Goal: Information Seeking & Learning: Learn about a topic

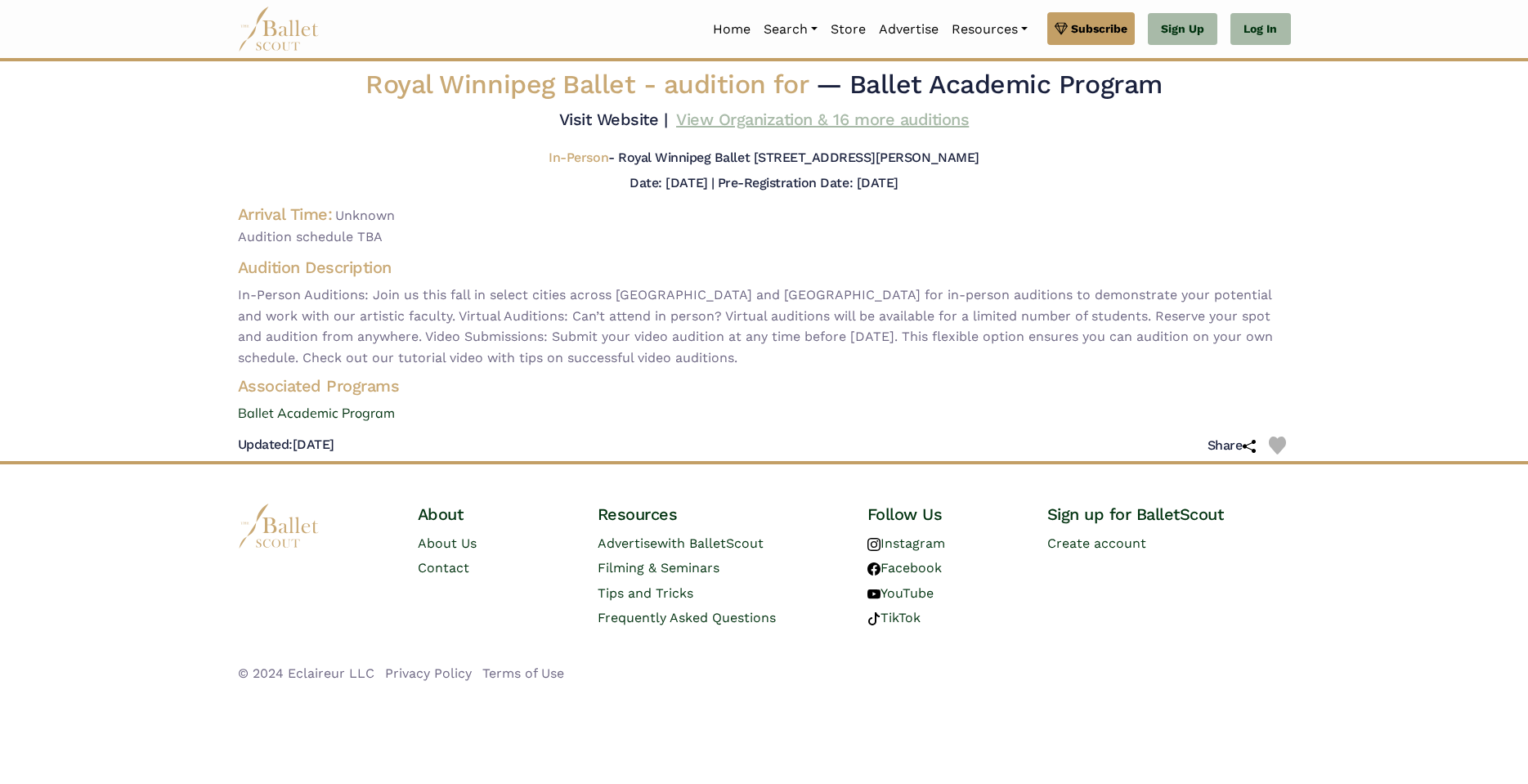
click at [768, 129] on link "View Organization & 16 more auditions" at bounding box center [822, 120] width 292 height 19
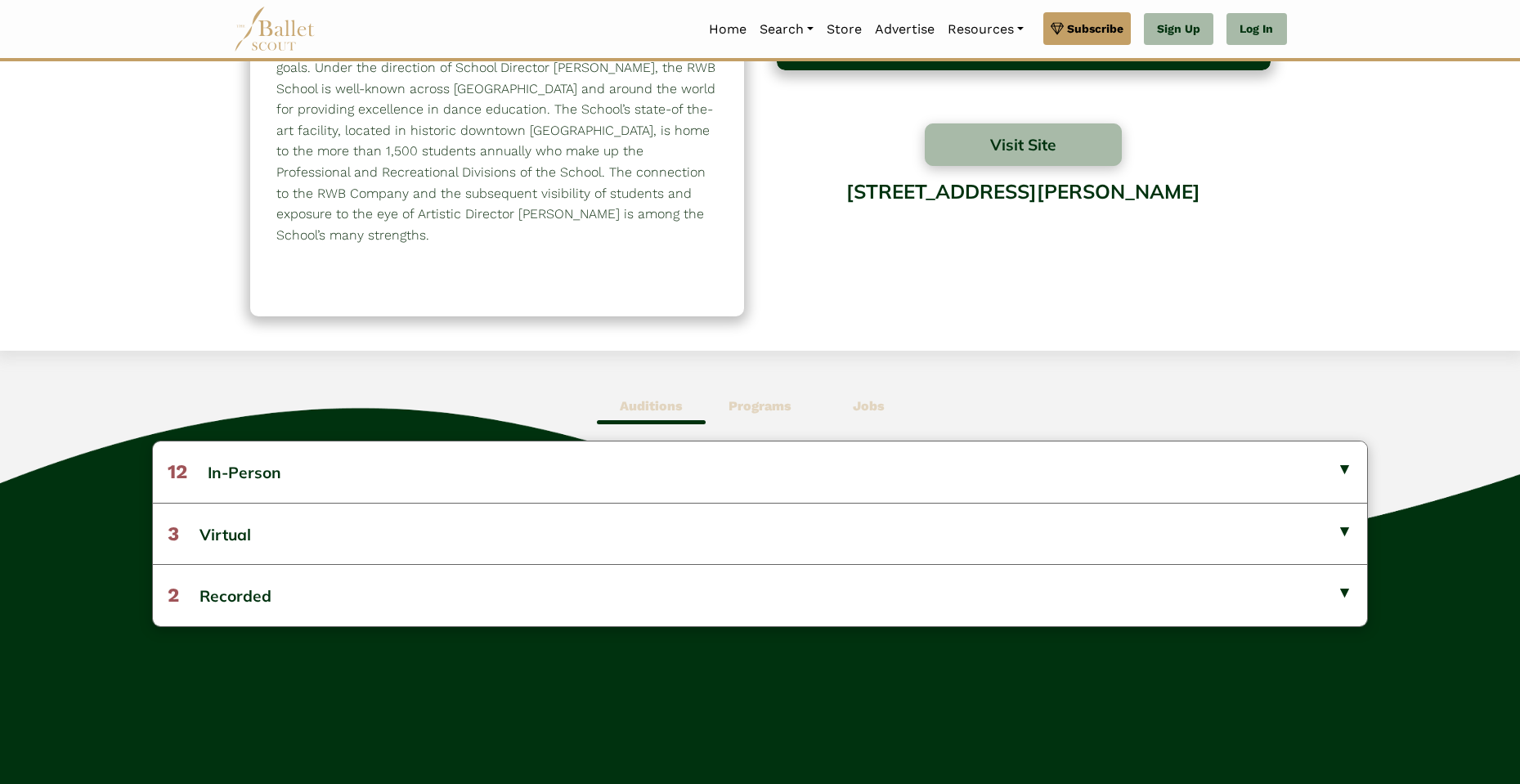
scroll to position [288, 0]
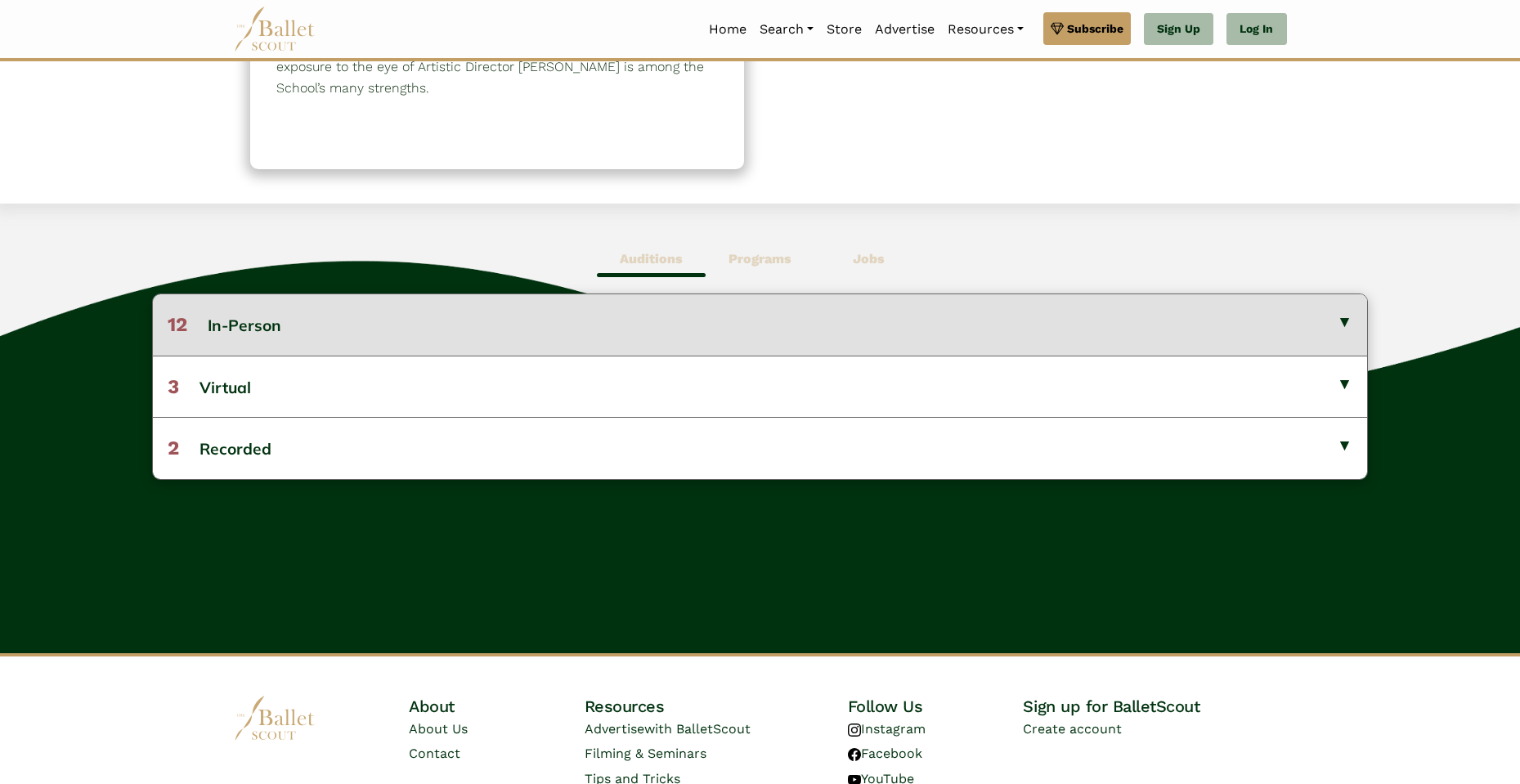
click at [312, 326] on button "12 In-Person" at bounding box center [760, 324] width 1214 height 60
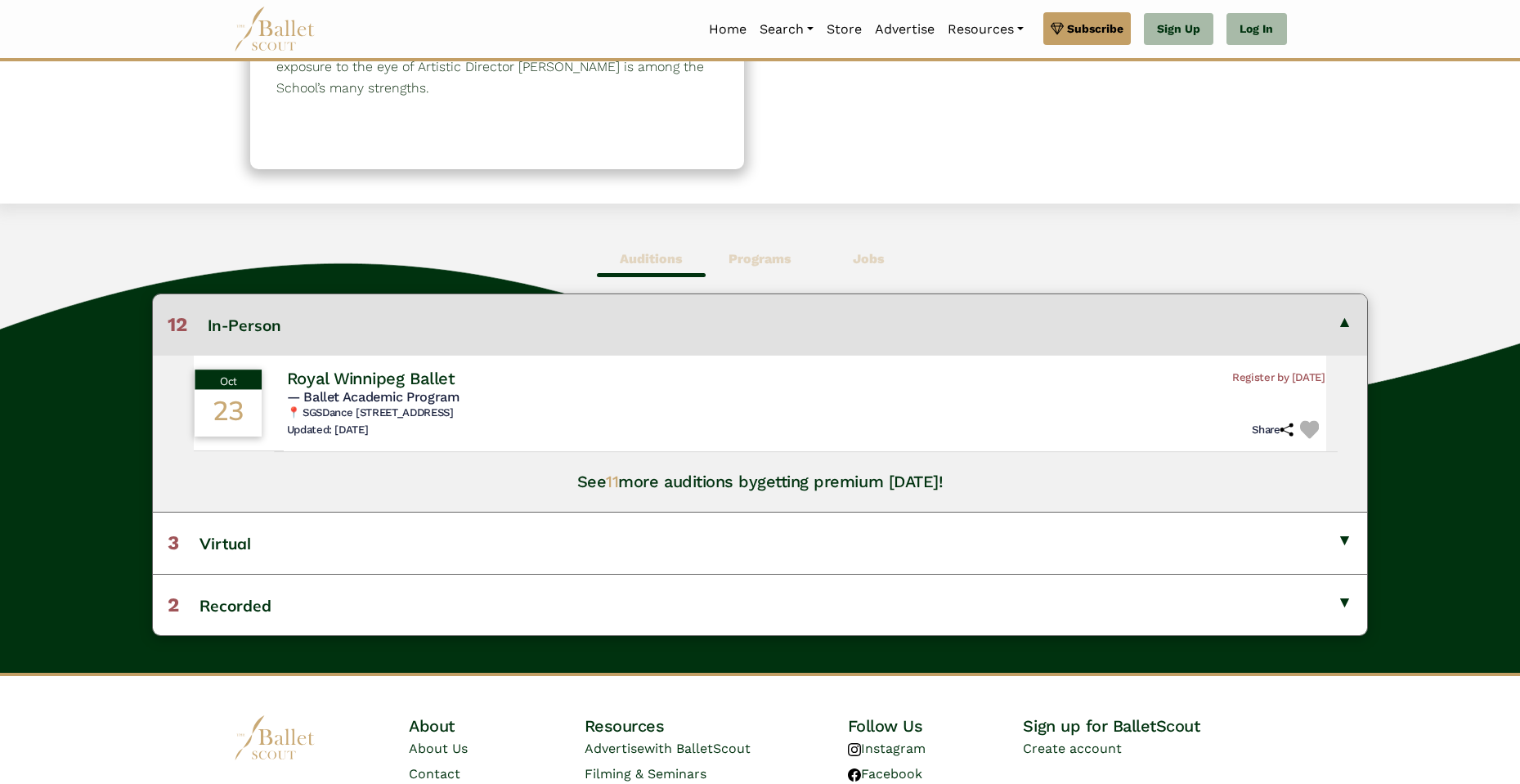
scroll to position [402, 0]
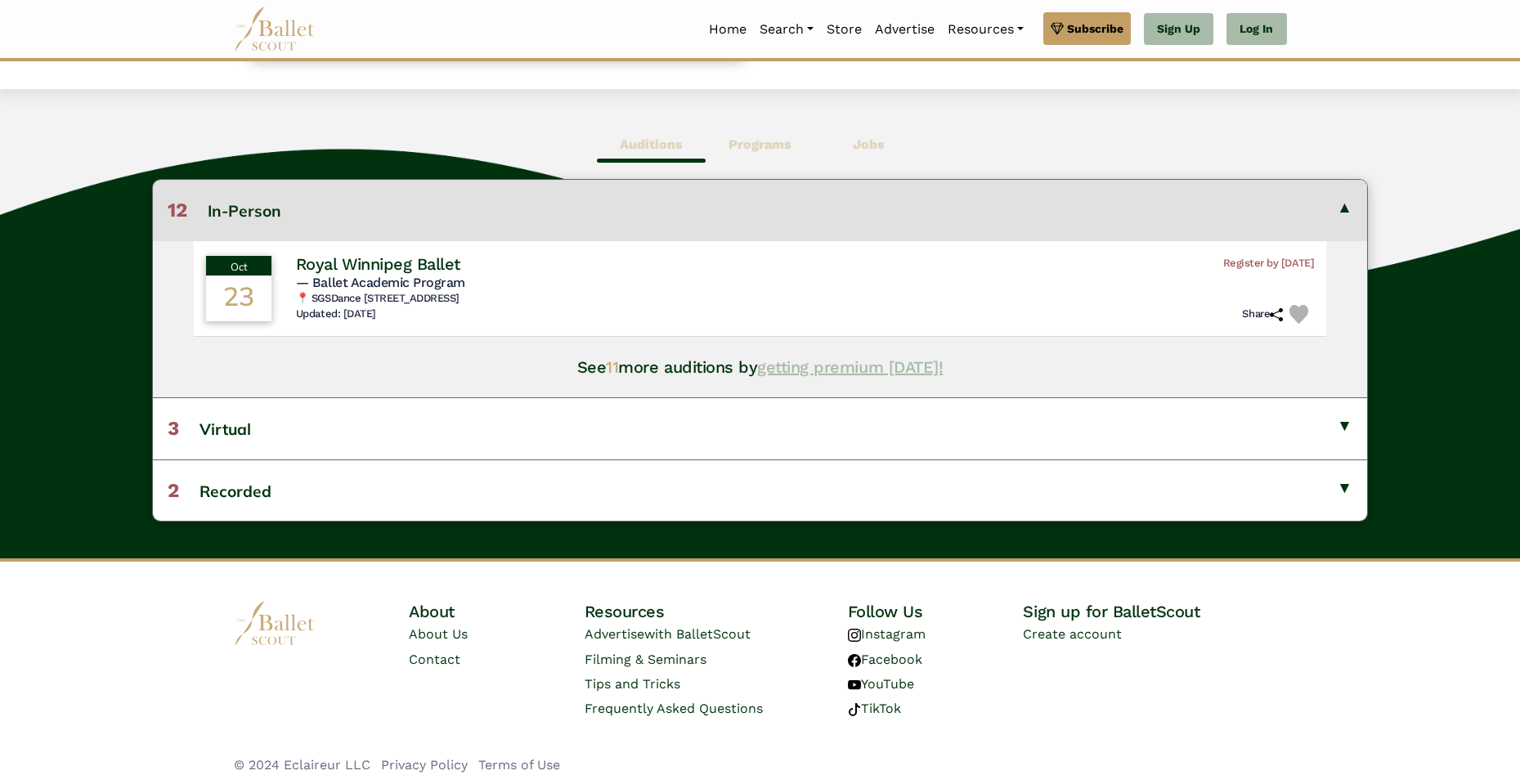
click at [788, 366] on link "getting premium today!" at bounding box center [849, 367] width 185 height 19
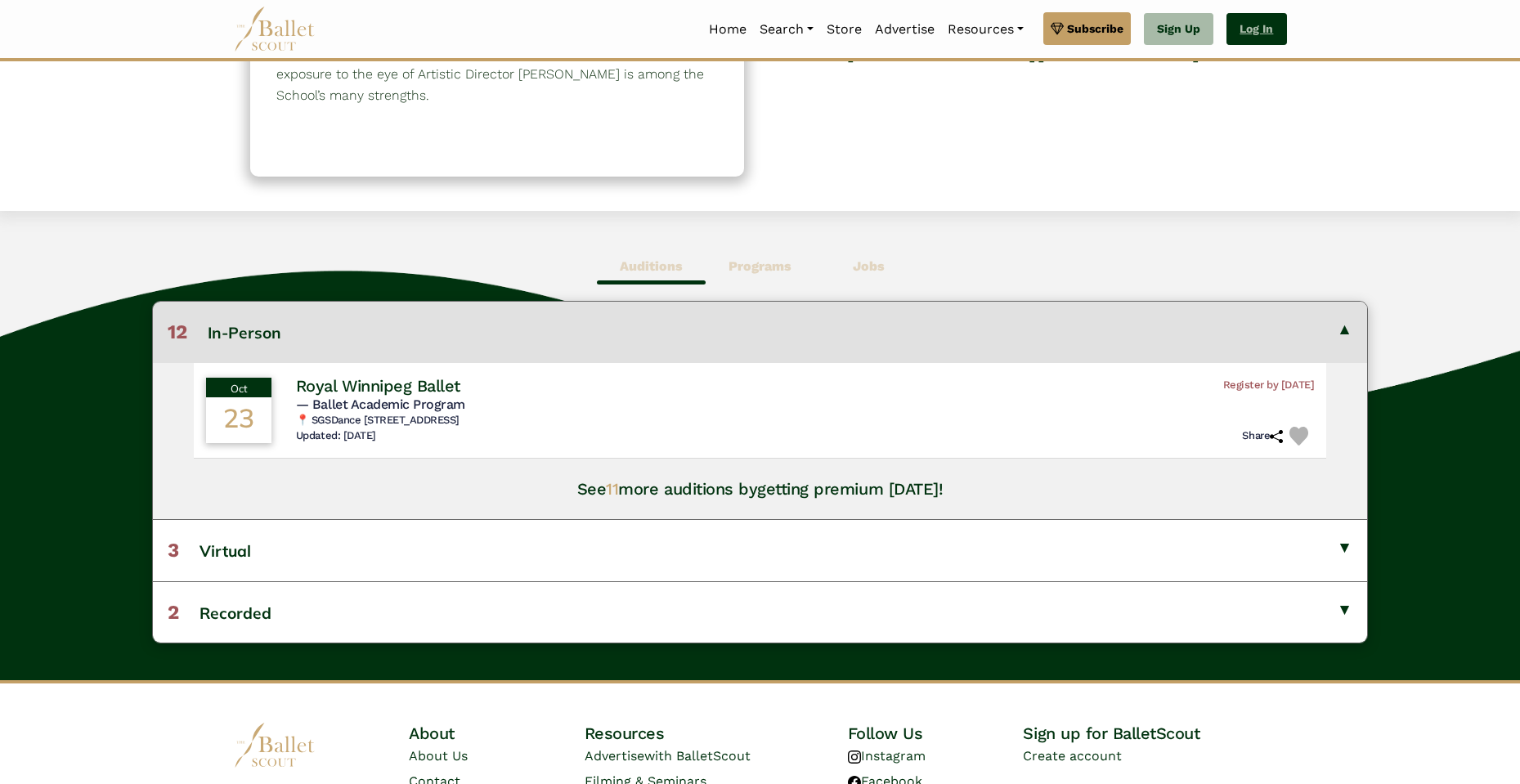
click at [1281, 24] on link "Log In" at bounding box center [1256, 29] width 59 height 33
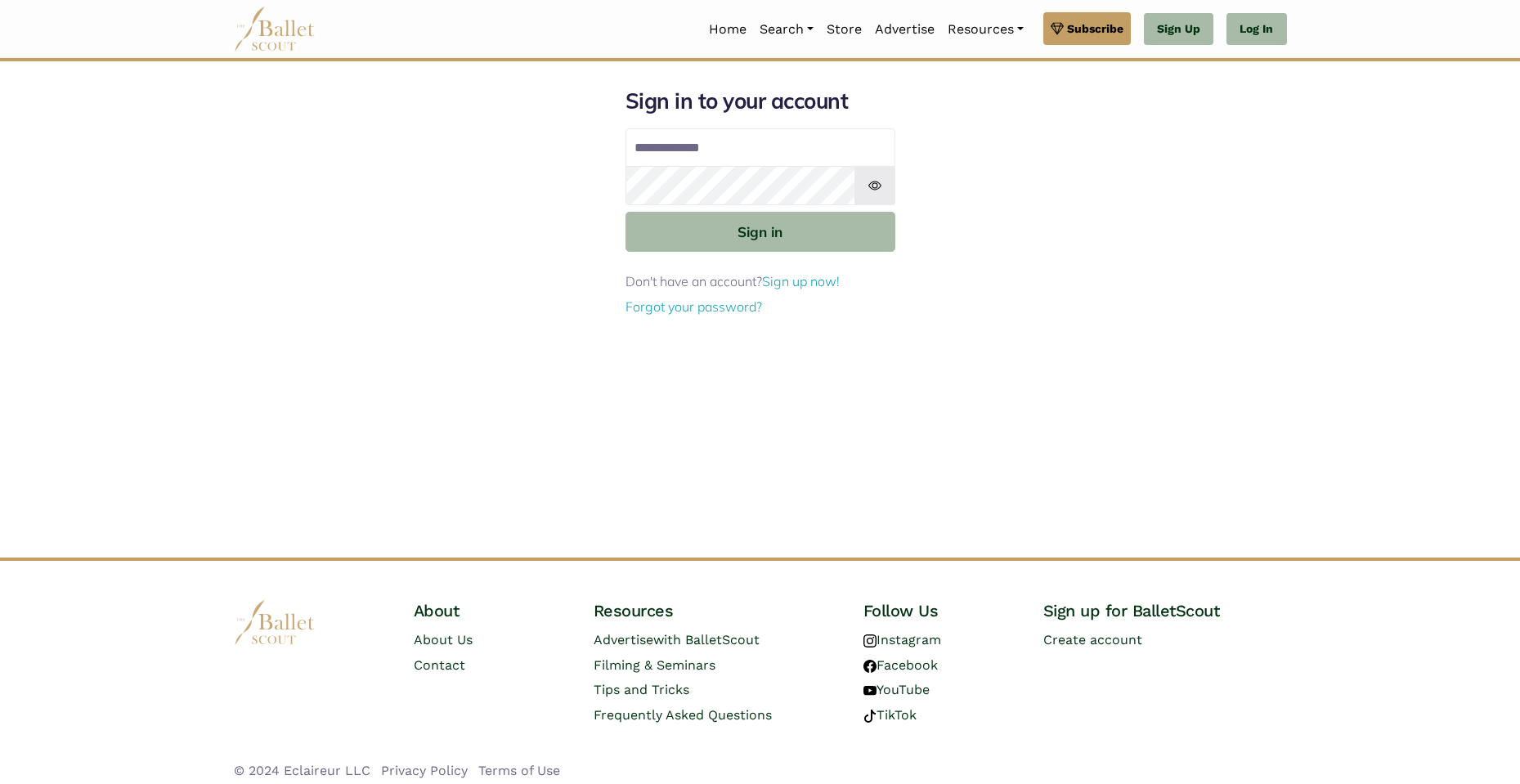
type input "**********"
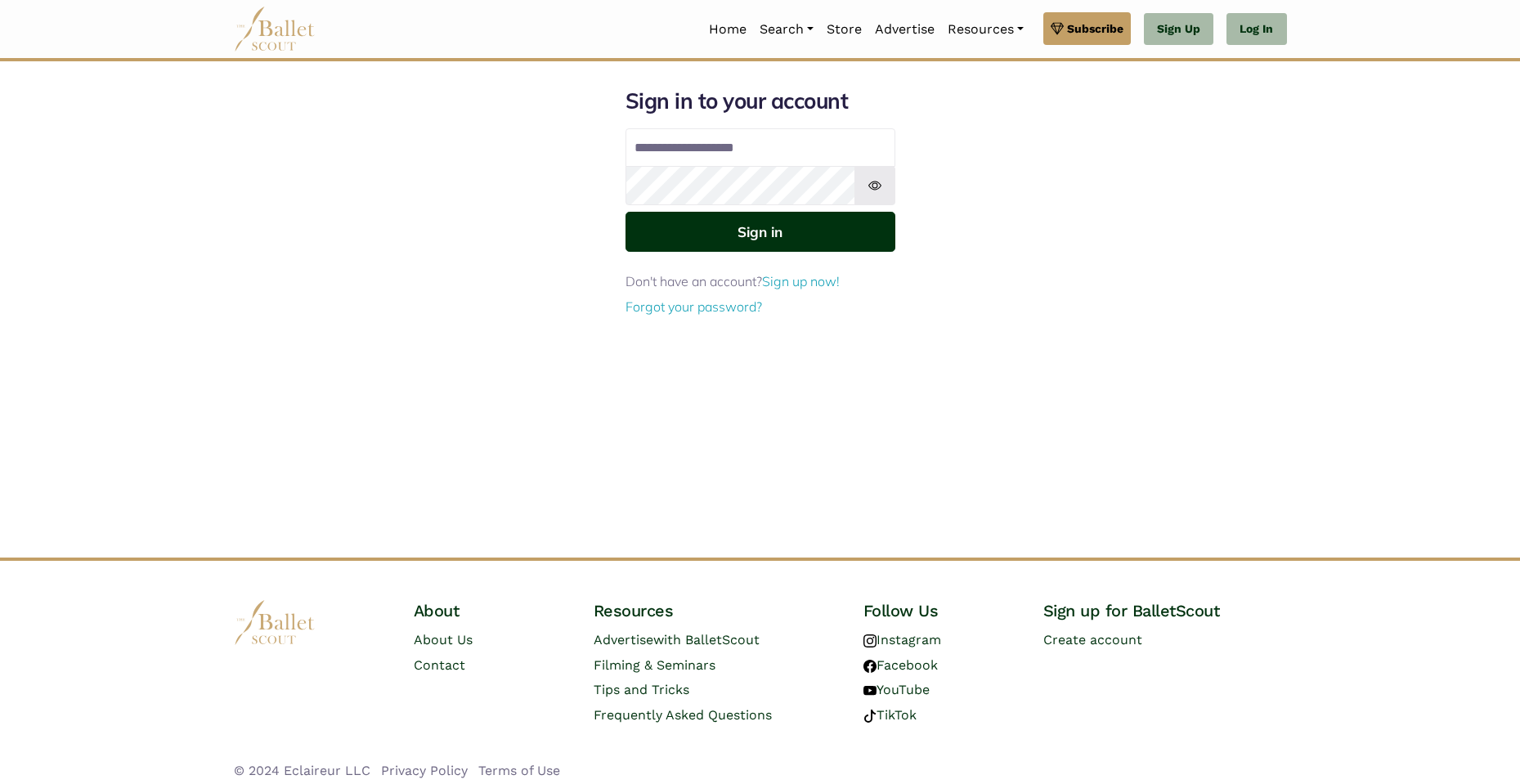
click at [767, 220] on button "Sign in" at bounding box center [760, 231] width 269 height 40
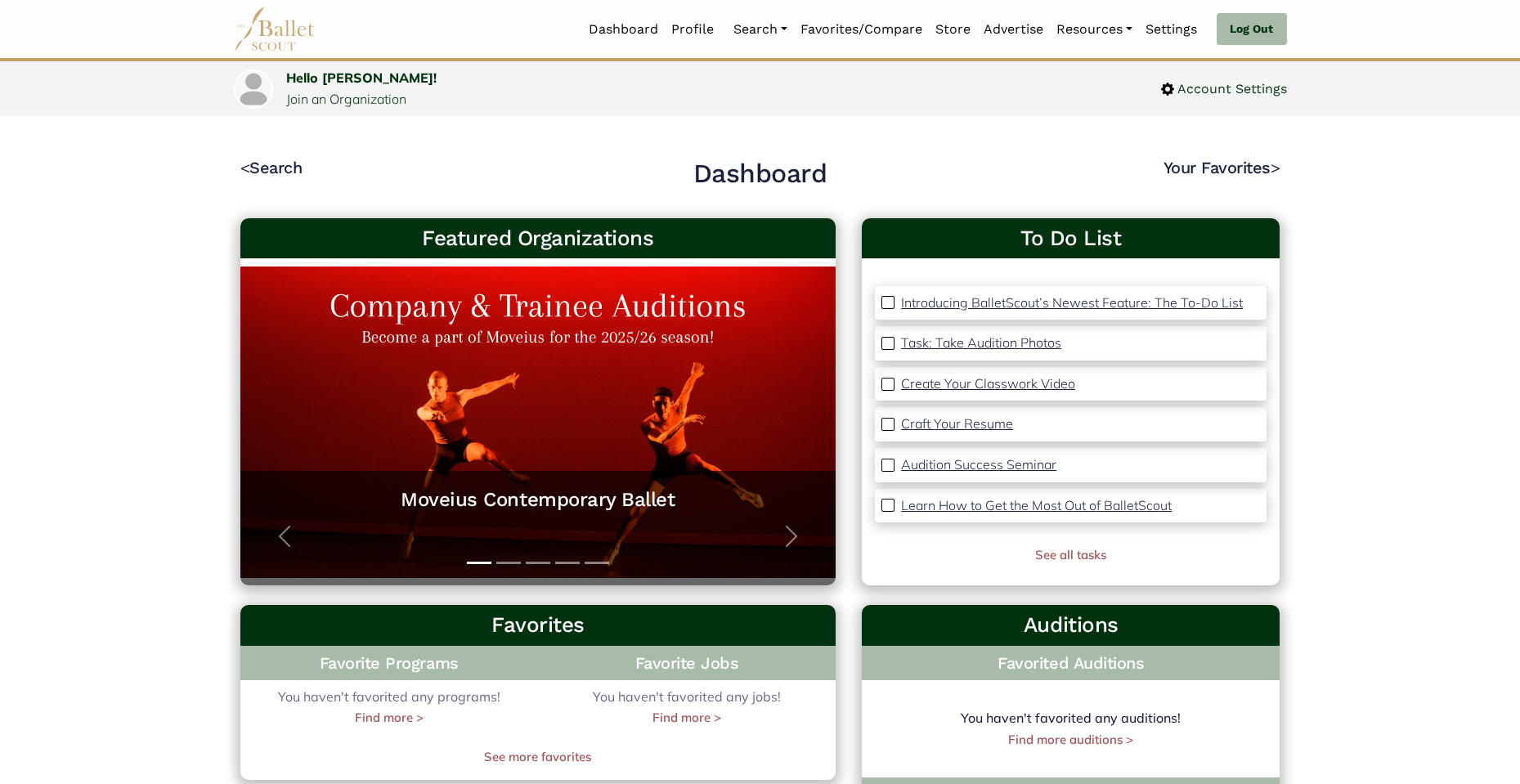
scroll to position [464, 0]
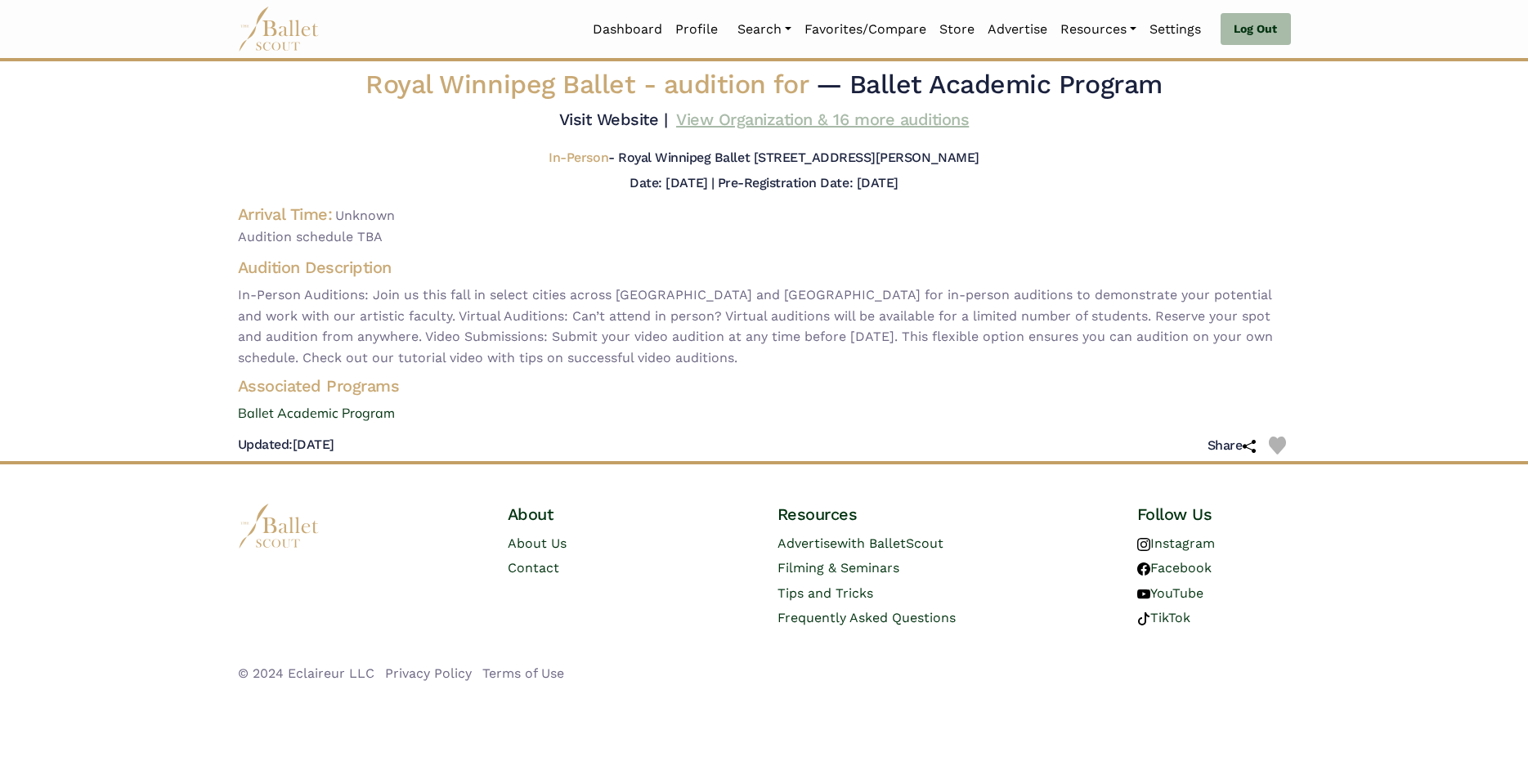
click at [808, 129] on link "View Organization & 16 more auditions" at bounding box center [822, 120] width 292 height 19
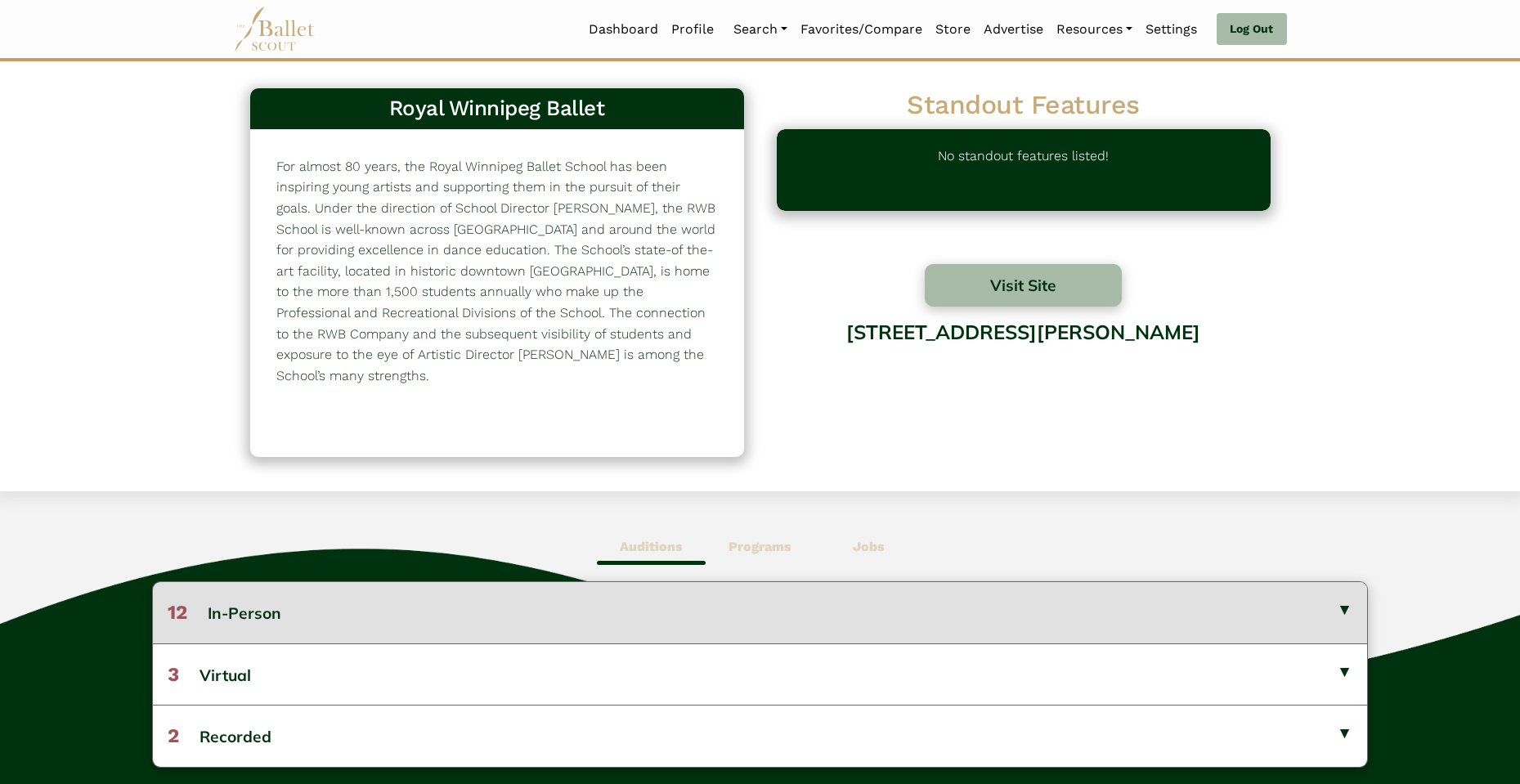
scroll to position [170, 0]
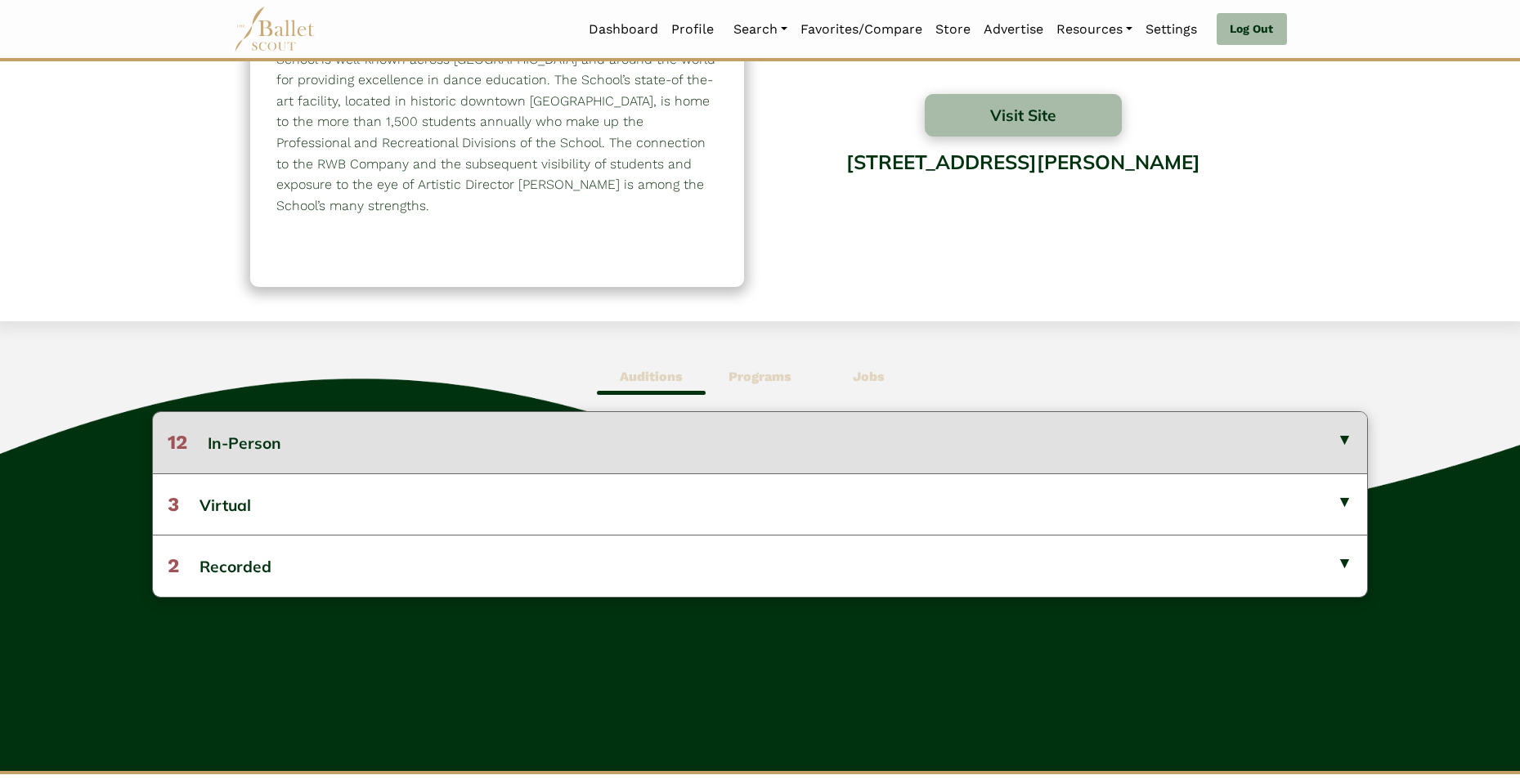
click at [333, 462] on button "12 In-Person" at bounding box center [760, 442] width 1214 height 60
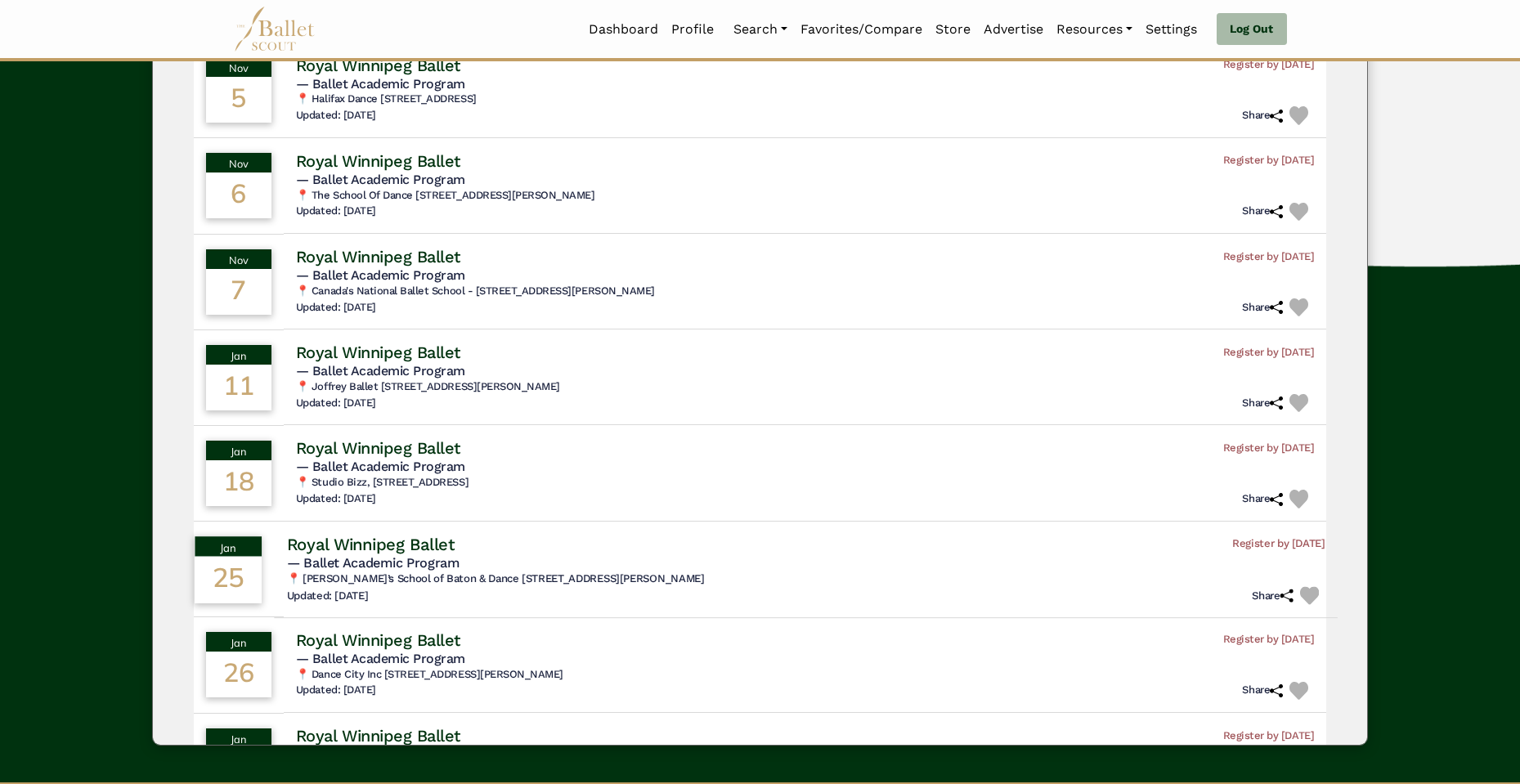
scroll to position [177, 0]
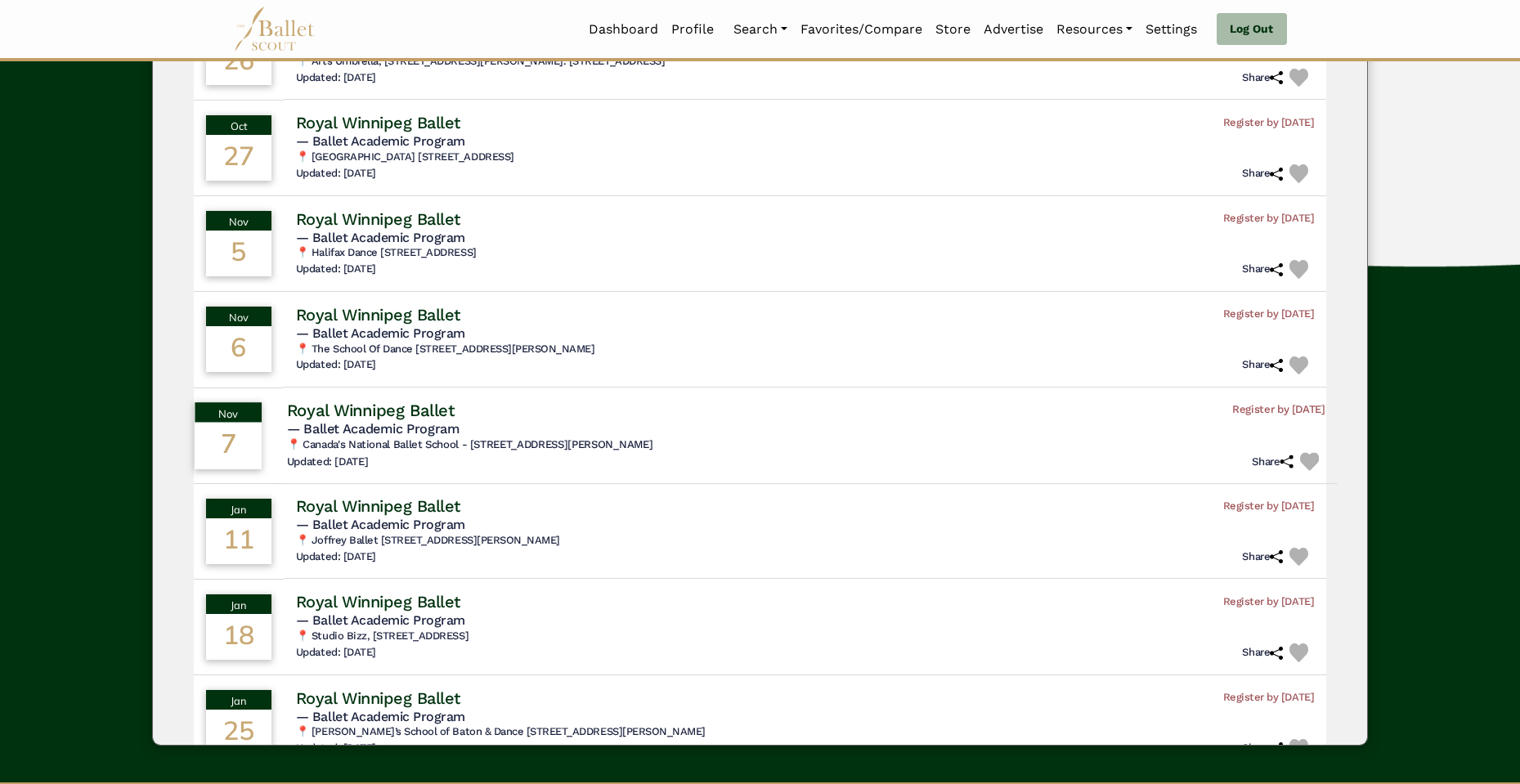
click at [460, 421] on span "— Ballet Academic Program" at bounding box center [373, 429] width 173 height 16
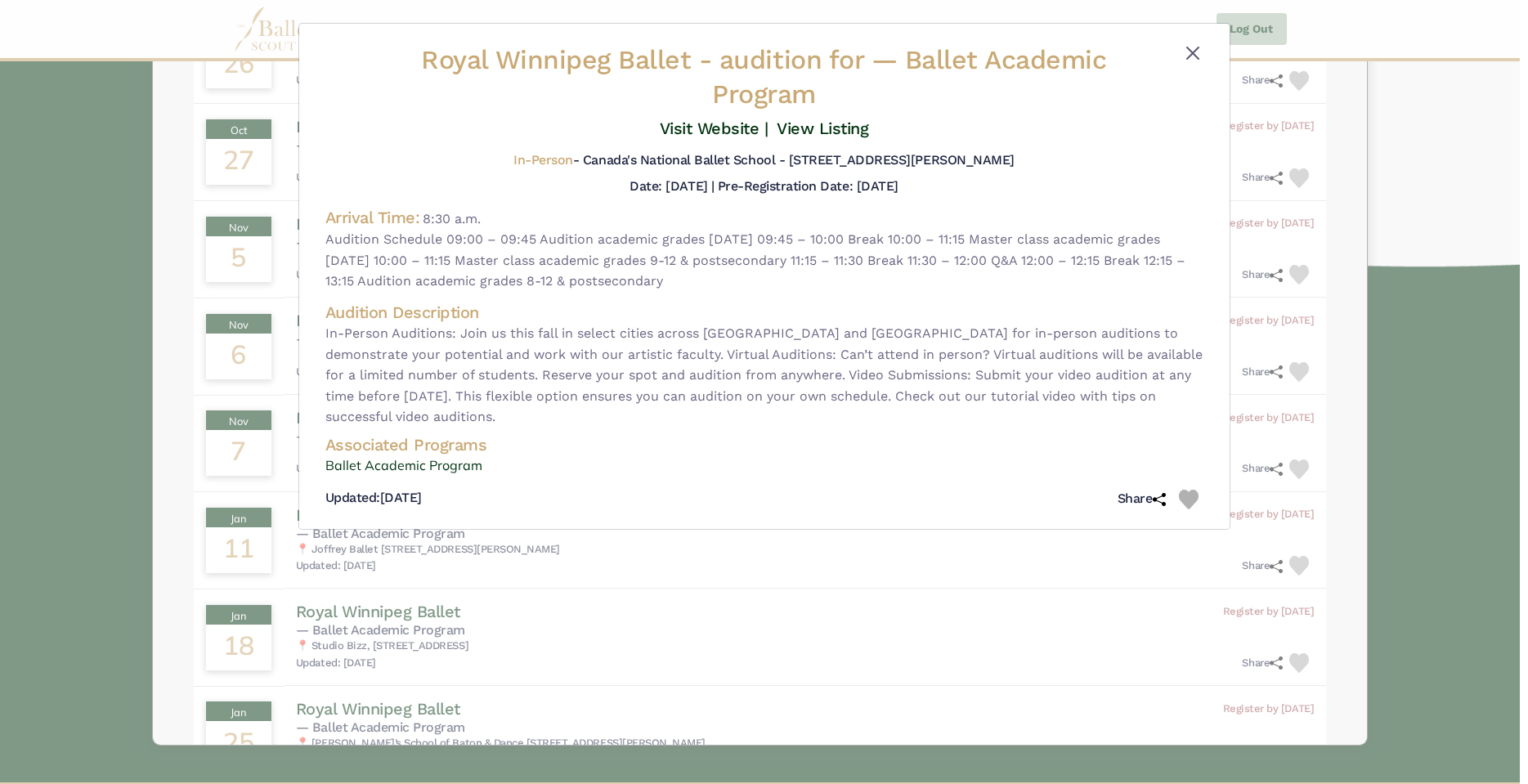
click at [1199, 49] on button "Close" at bounding box center [1193, 53] width 19 height 19
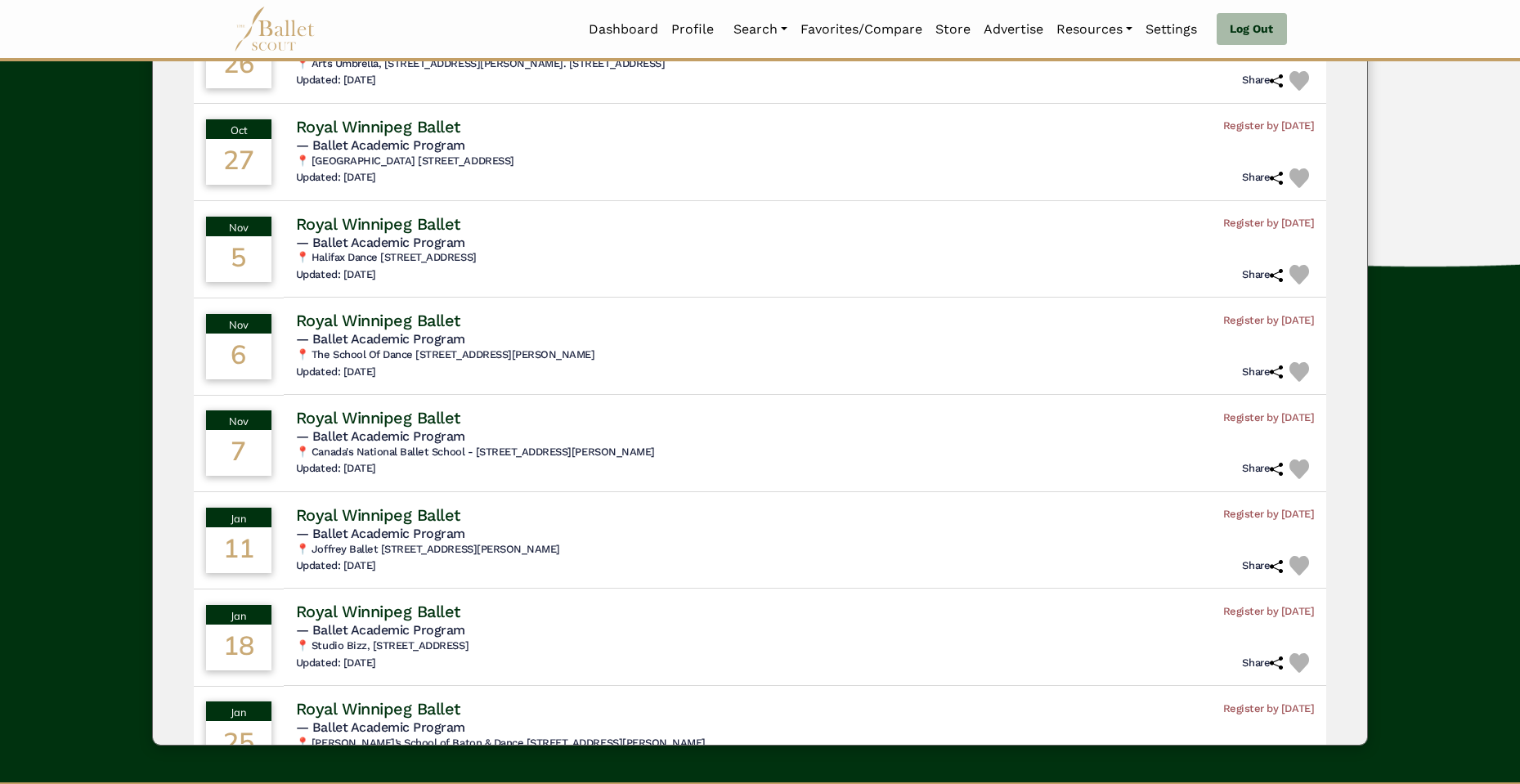
scroll to position [0, 0]
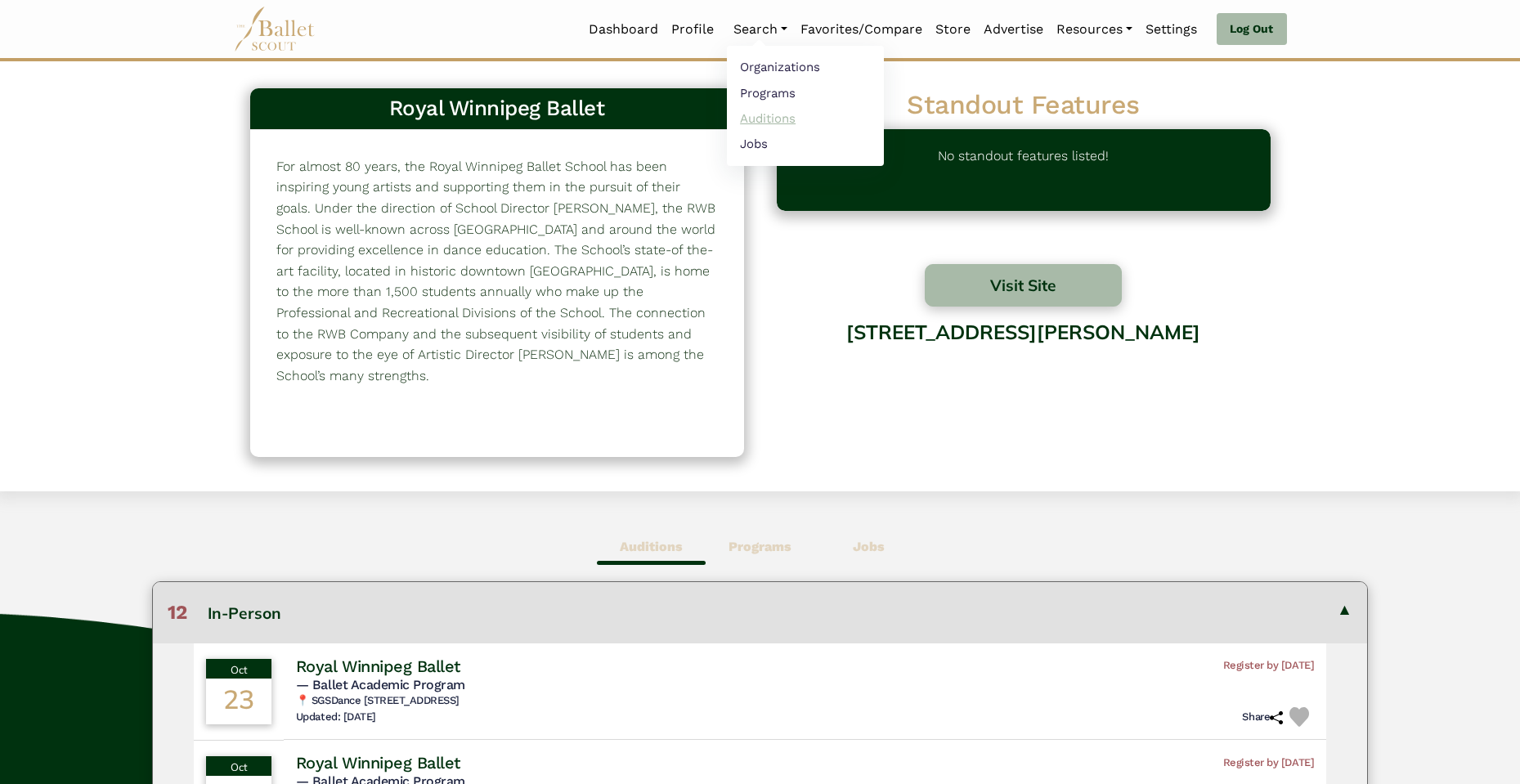
click at [777, 117] on link "Auditions" at bounding box center [805, 118] width 157 height 26
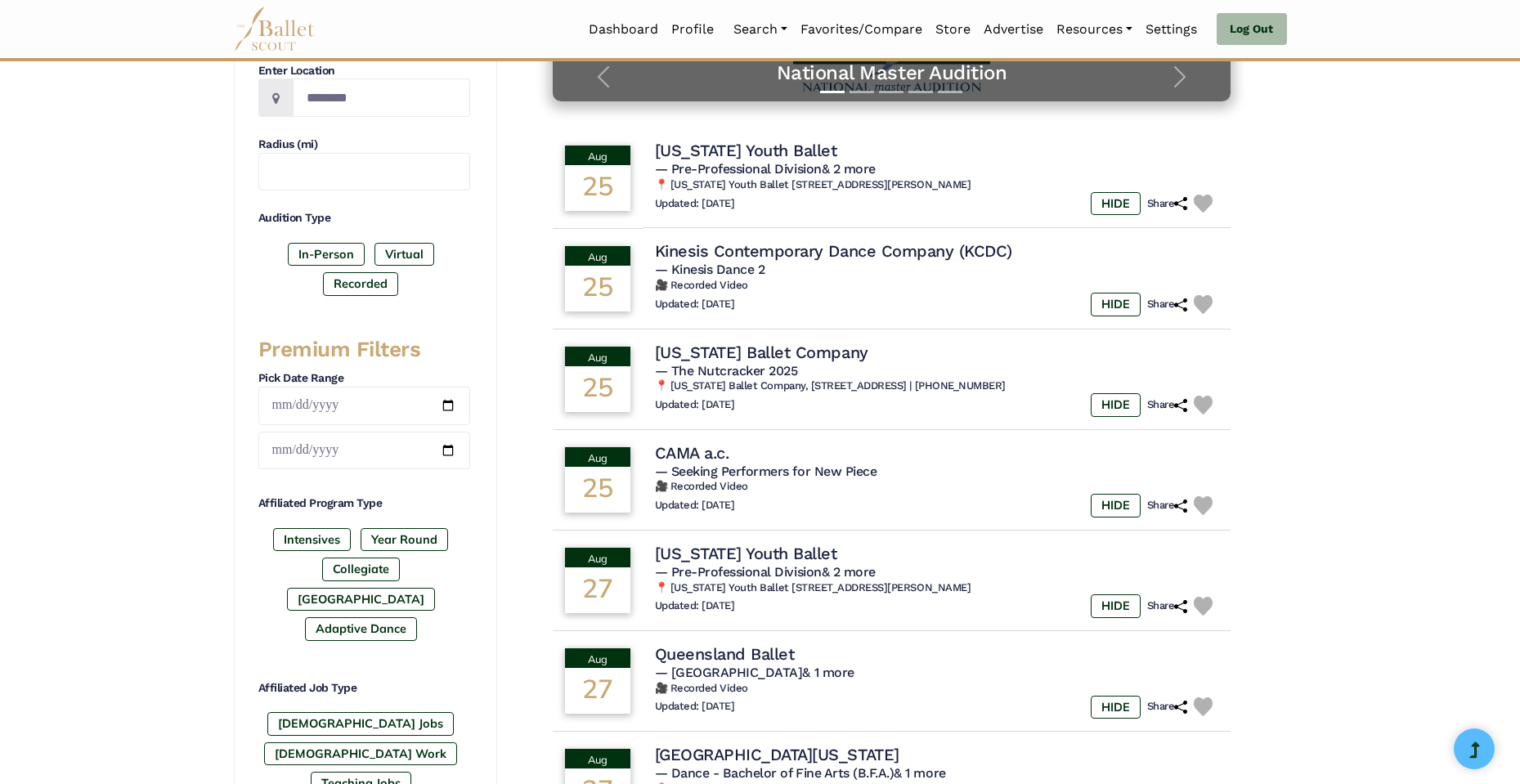
scroll to position [436, 0]
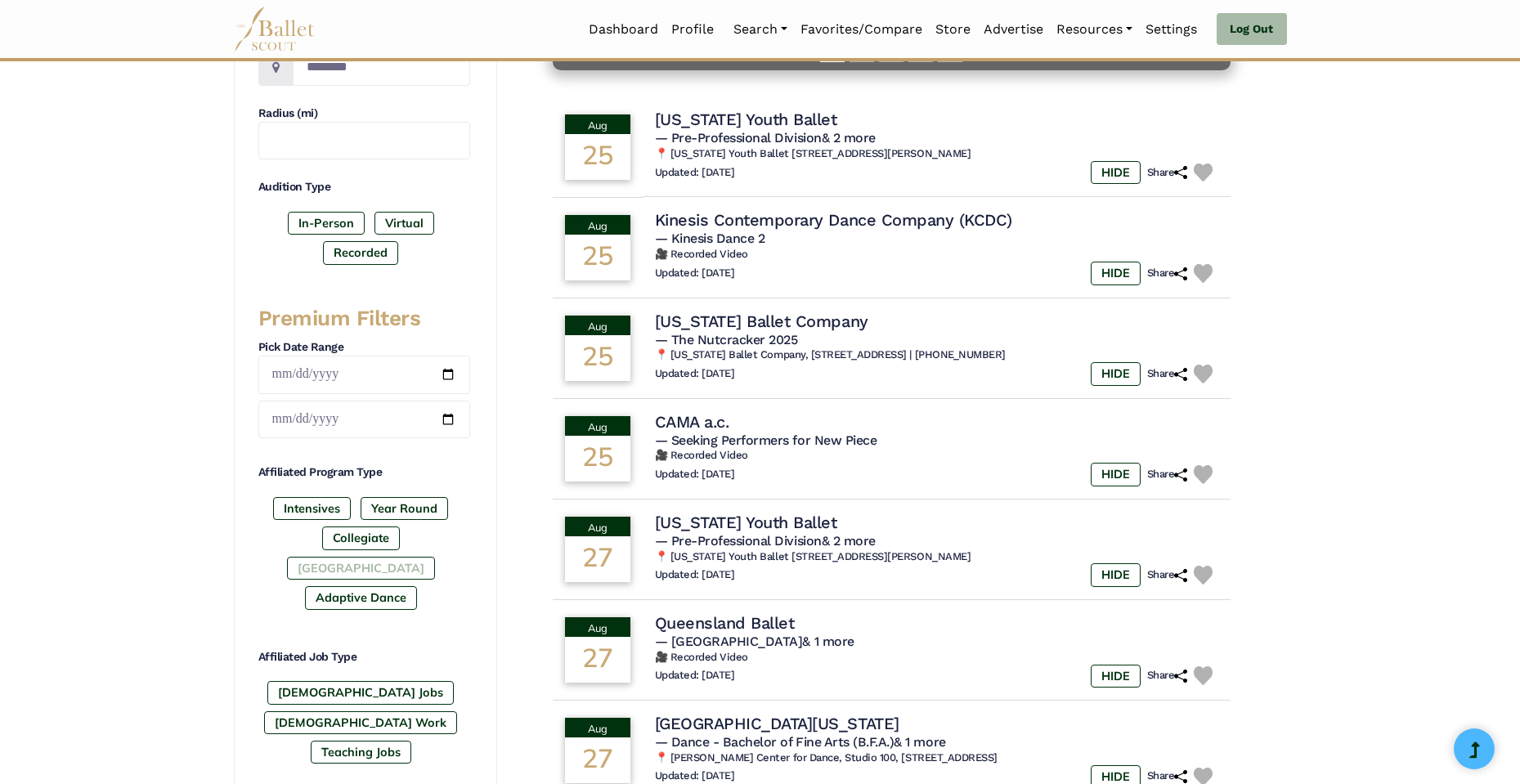
click at [419, 556] on label "[GEOGRAPHIC_DATA]" at bounding box center [361, 568] width 148 height 23
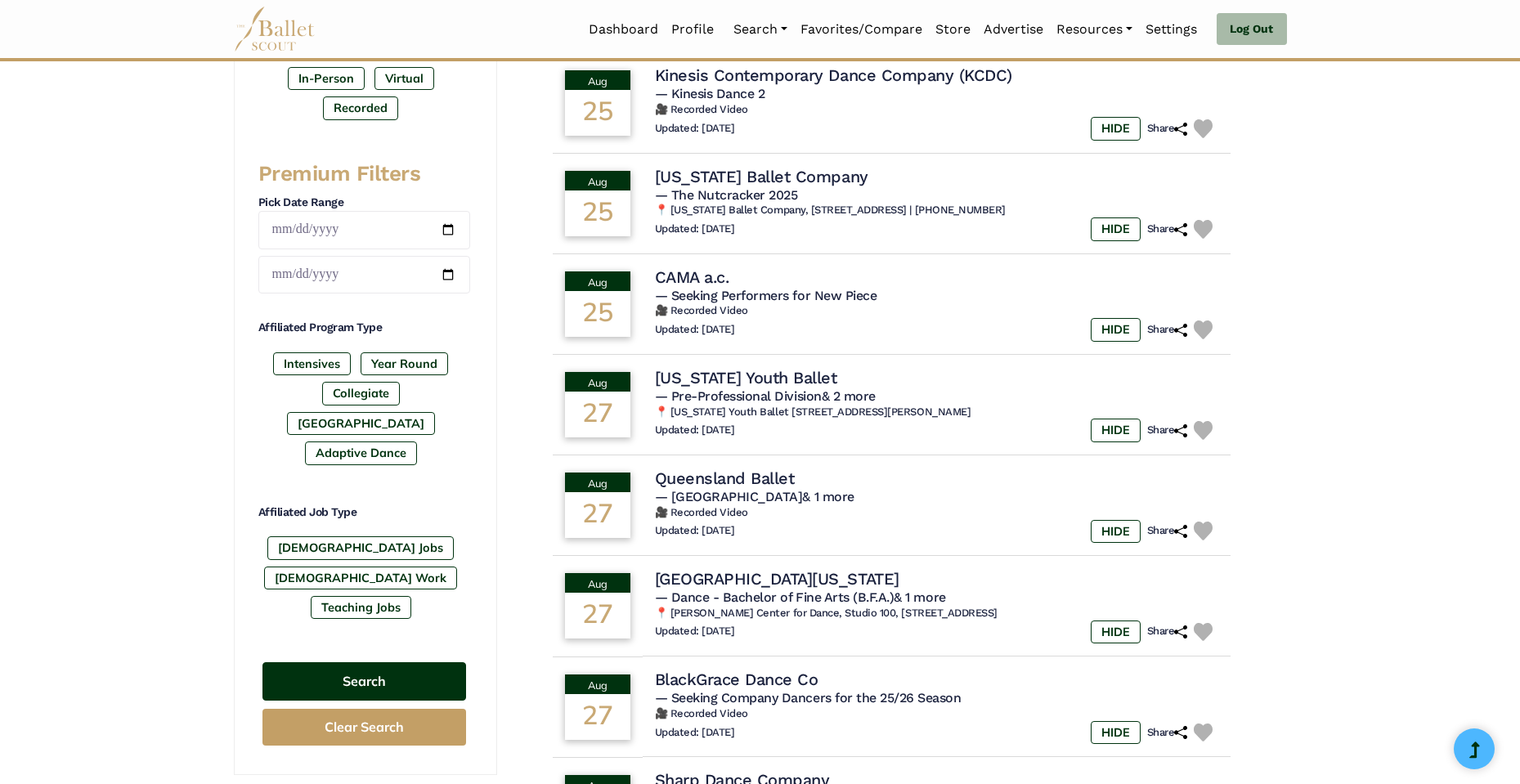
click at [398, 662] on button "Search" at bounding box center [364, 680] width 204 height 38
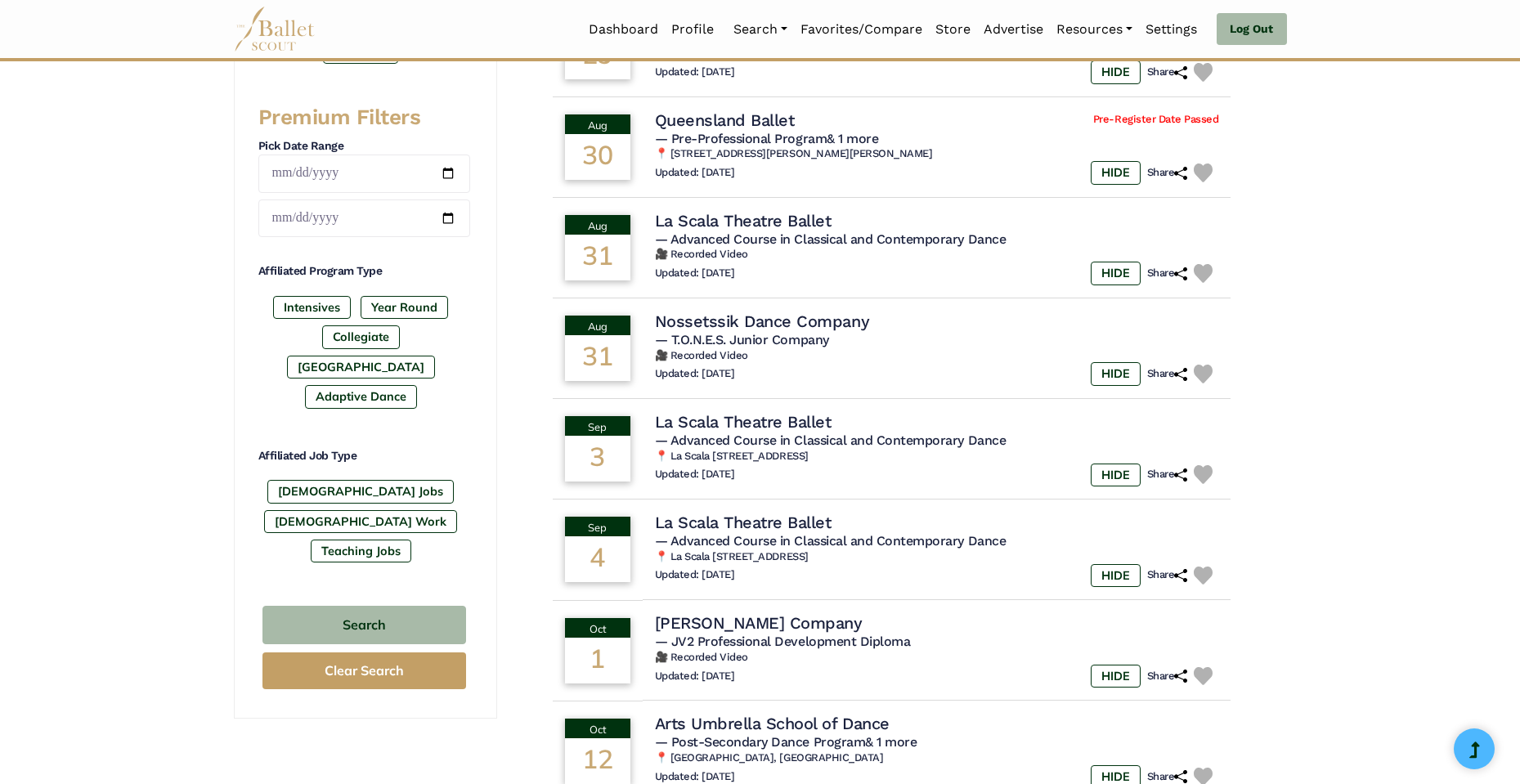
scroll to position [778, 0]
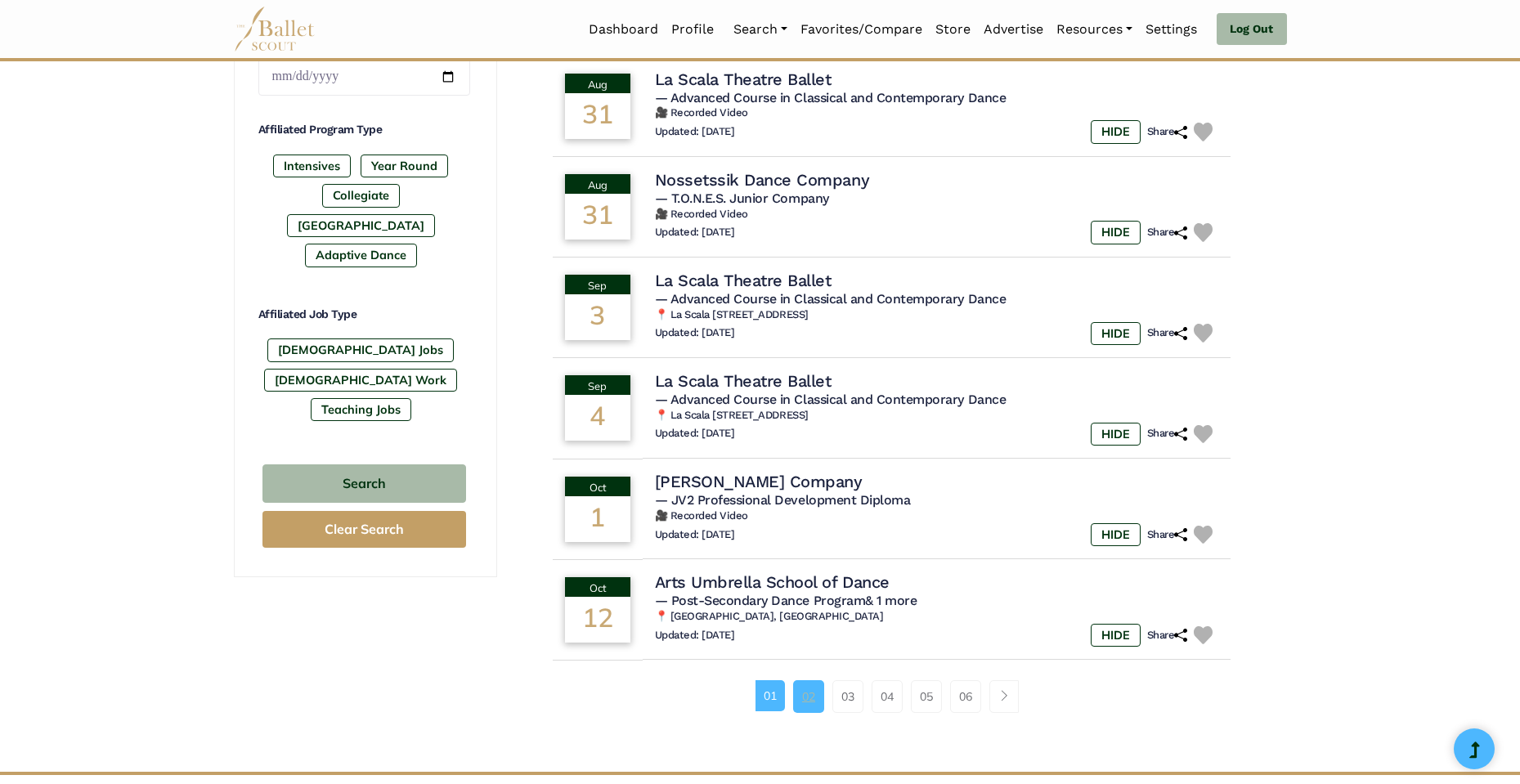
click at [812, 682] on link "02" at bounding box center [808, 696] width 31 height 33
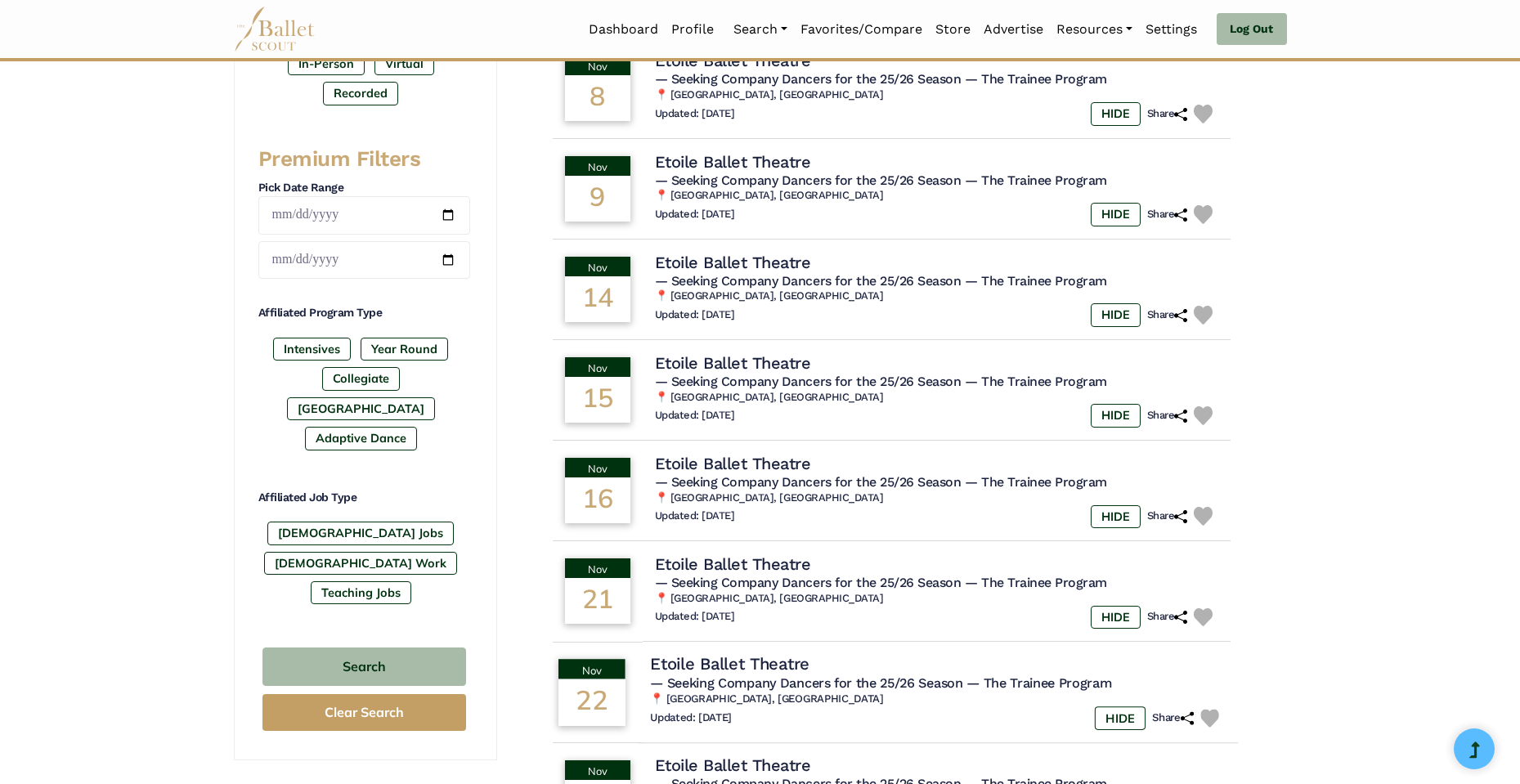
scroll to position [922, 0]
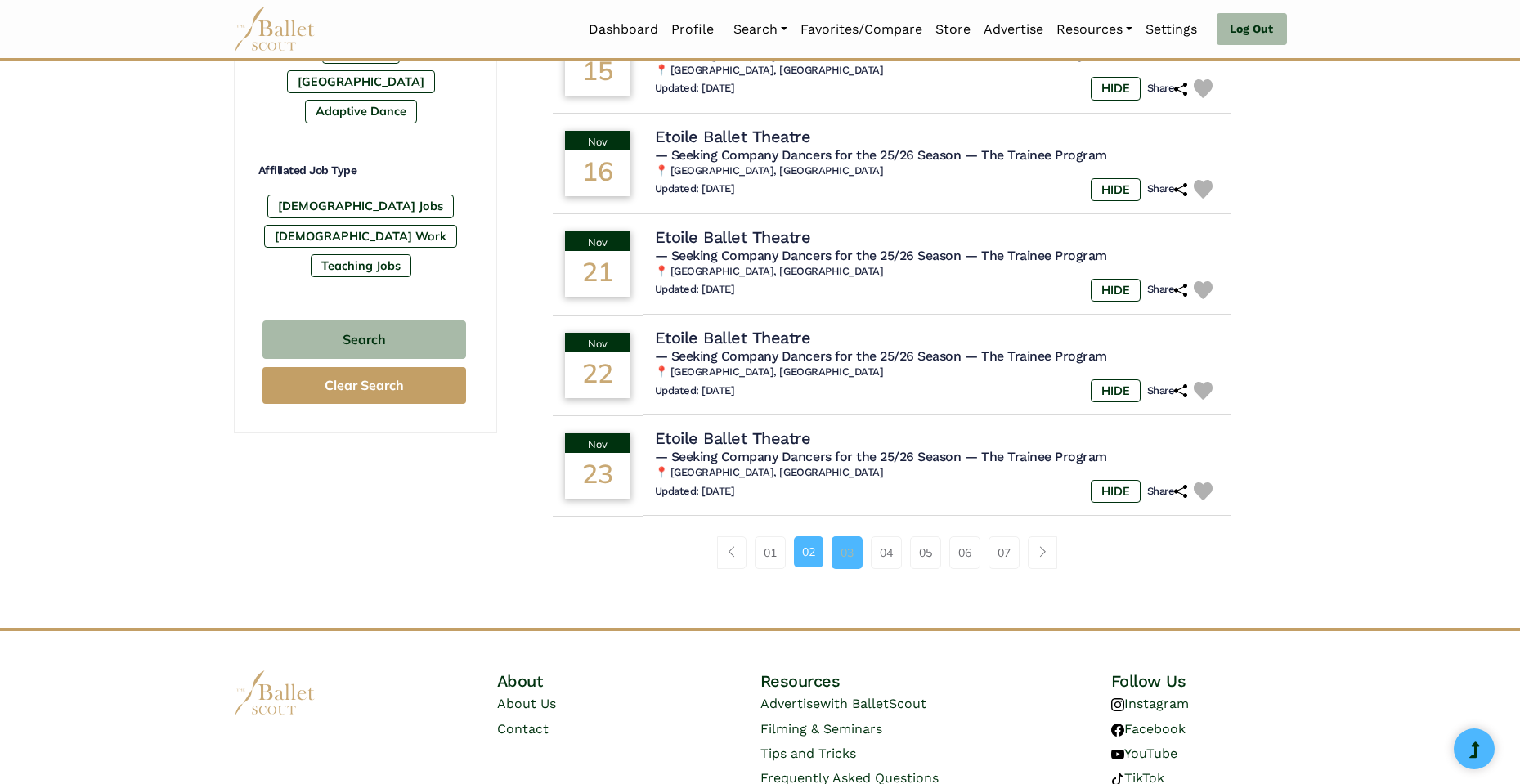
click at [842, 544] on link "03" at bounding box center [846, 552] width 31 height 33
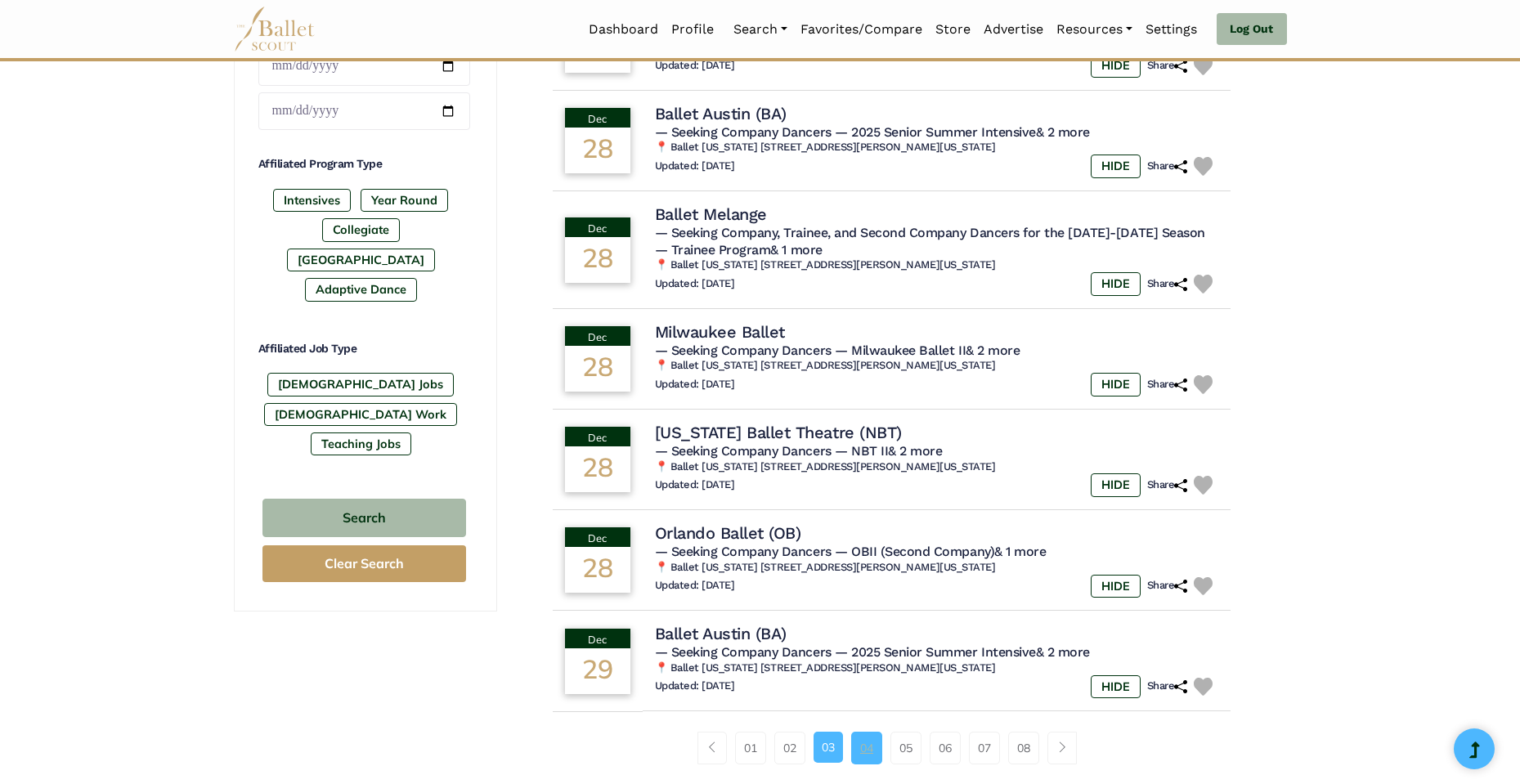
scroll to position [741, 0]
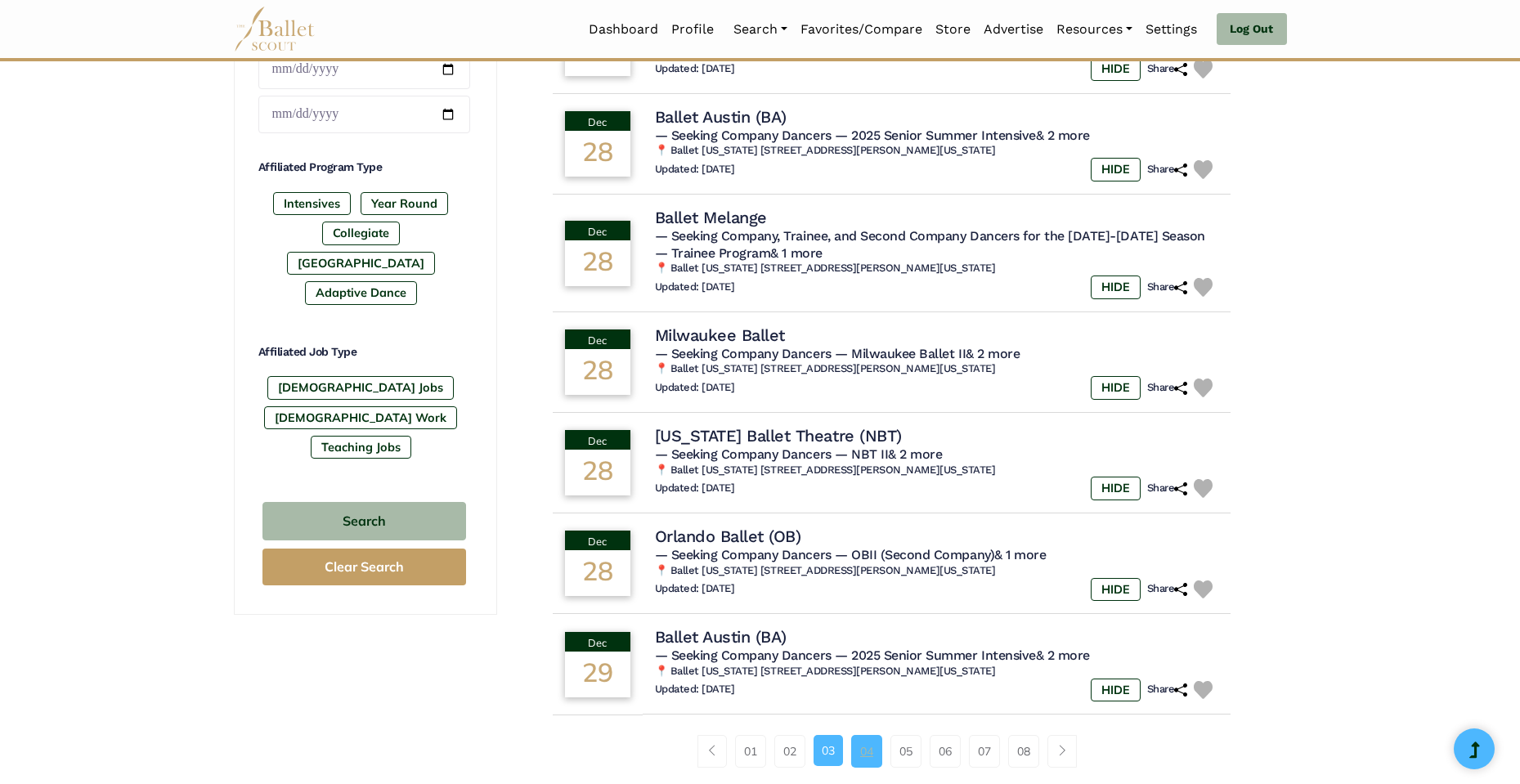
click at [865, 739] on link "04" at bounding box center [866, 750] width 31 height 33
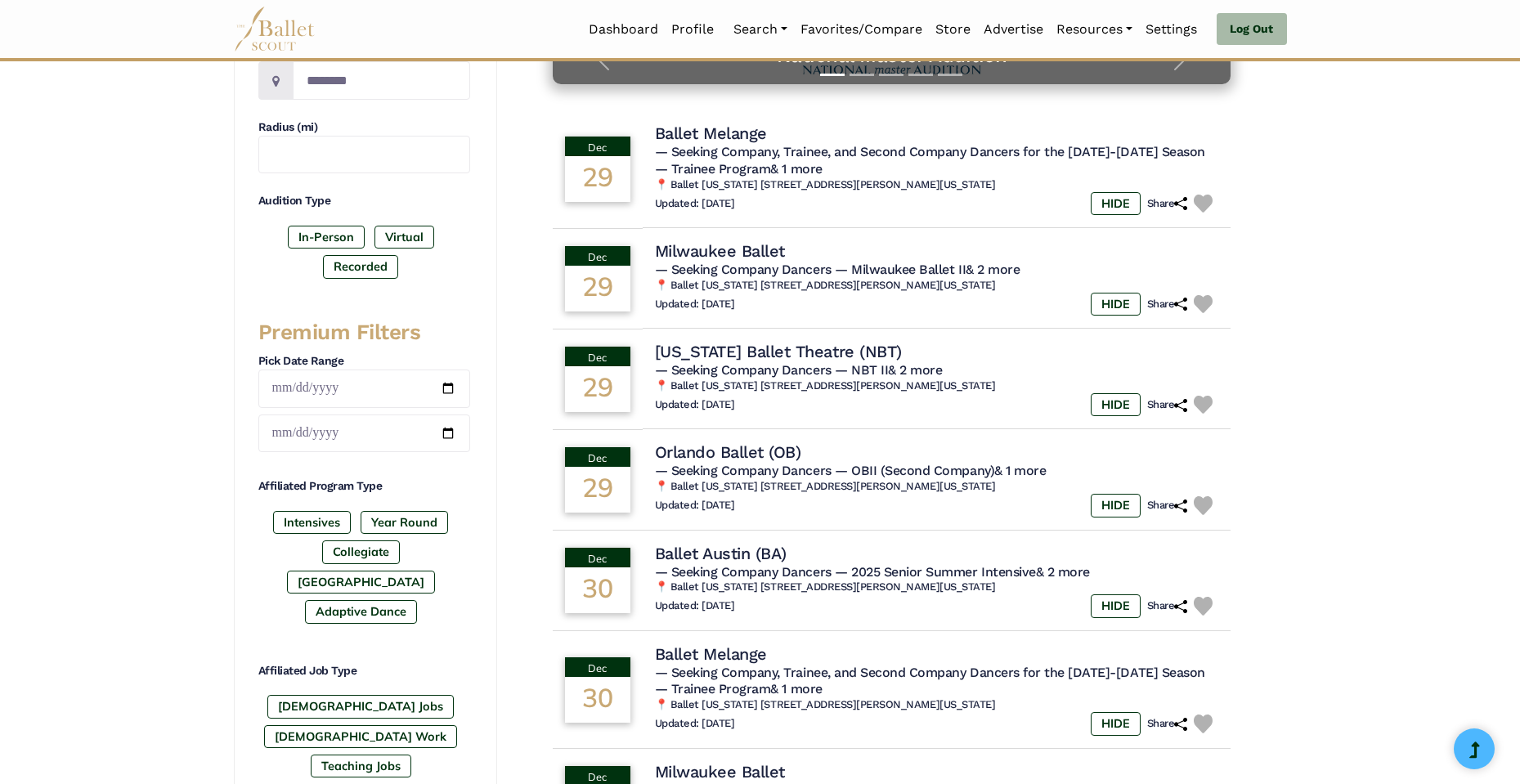
scroll to position [454, 0]
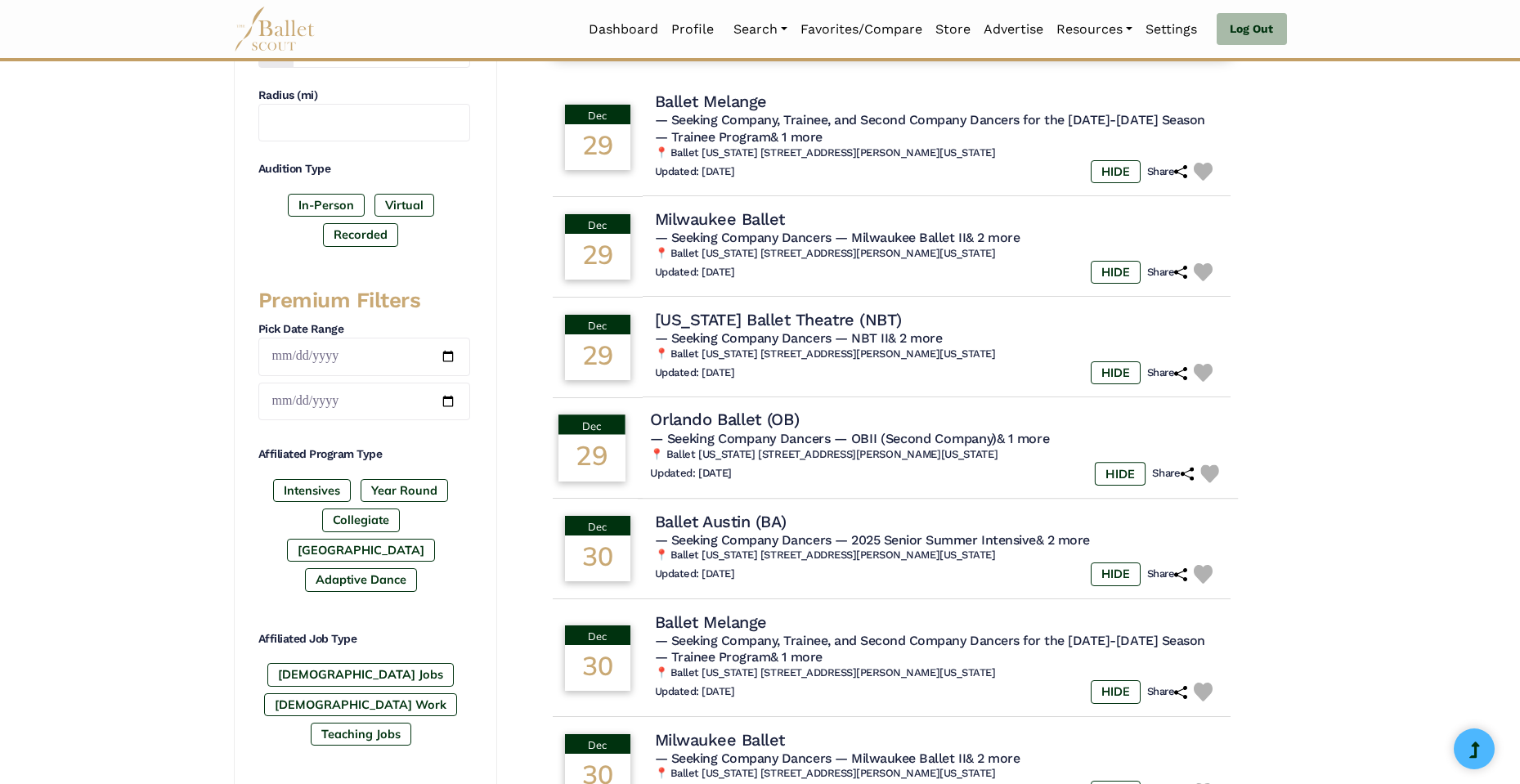
click at [852, 432] on span "— OBII (Second Company) & 1 more" at bounding box center [941, 439] width 215 height 16
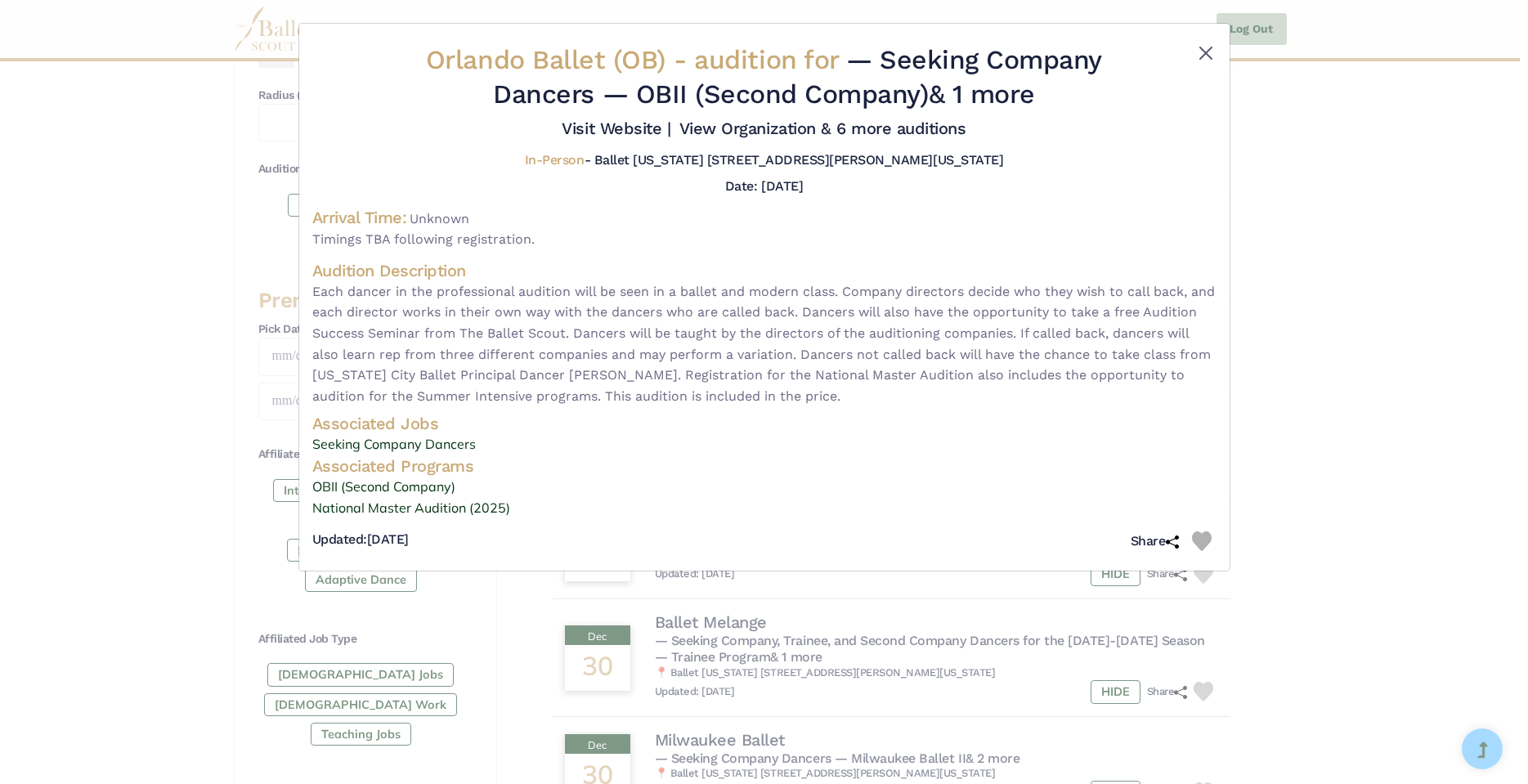
click at [1202, 50] on button "Close" at bounding box center [1206, 53] width 19 height 19
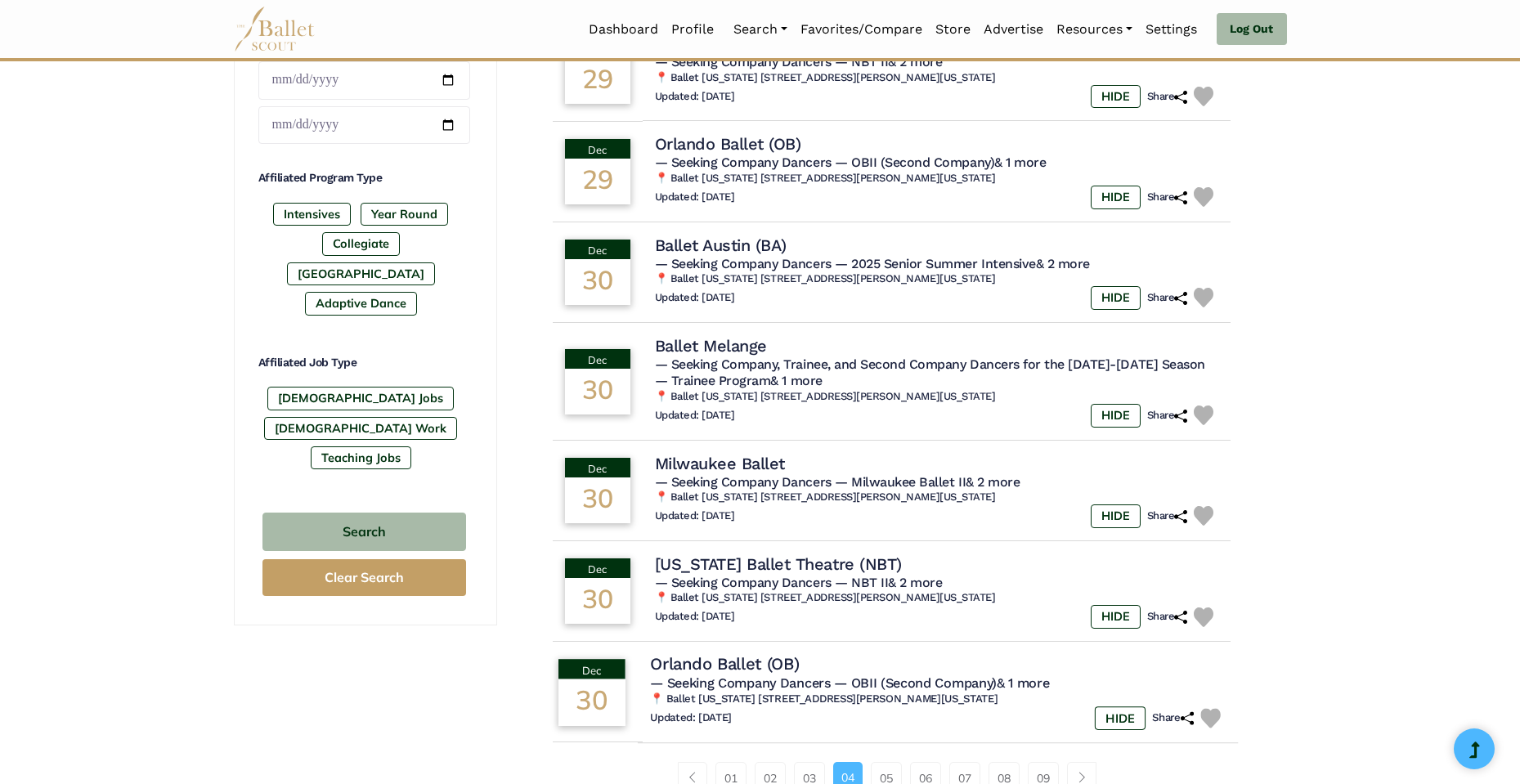
scroll to position [746, 0]
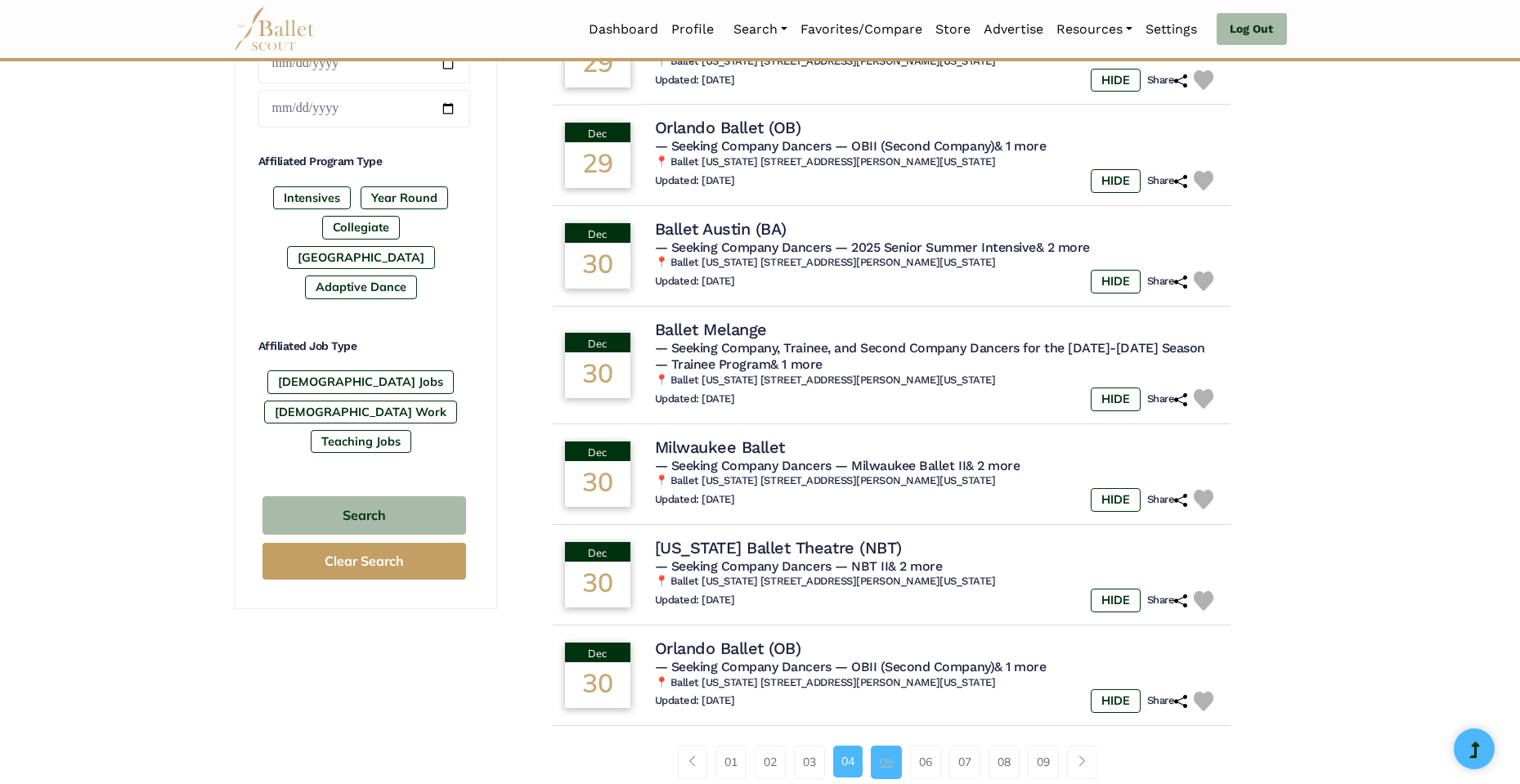
click at [888, 745] on link "05" at bounding box center [886, 761] width 31 height 33
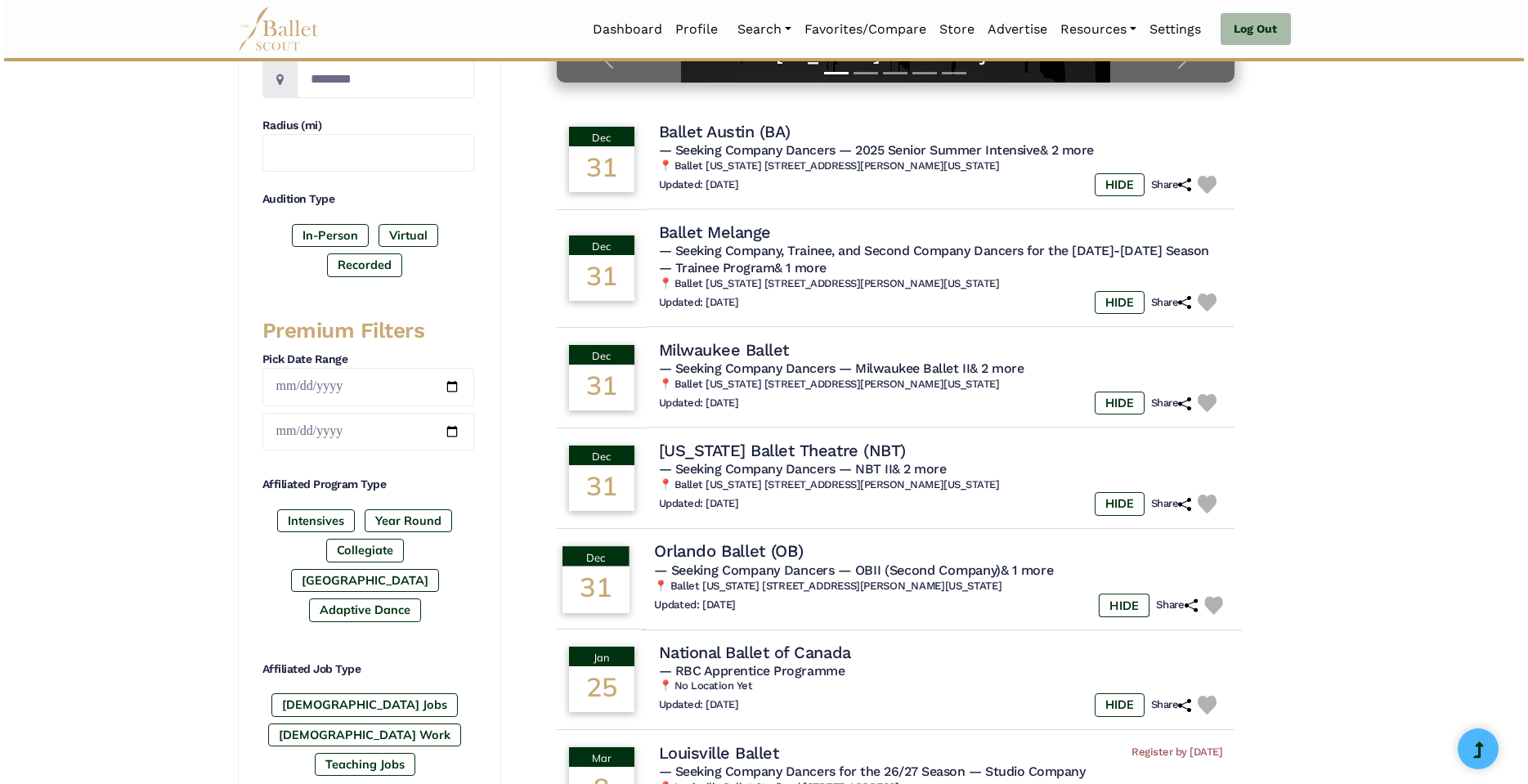
scroll to position [287, 0]
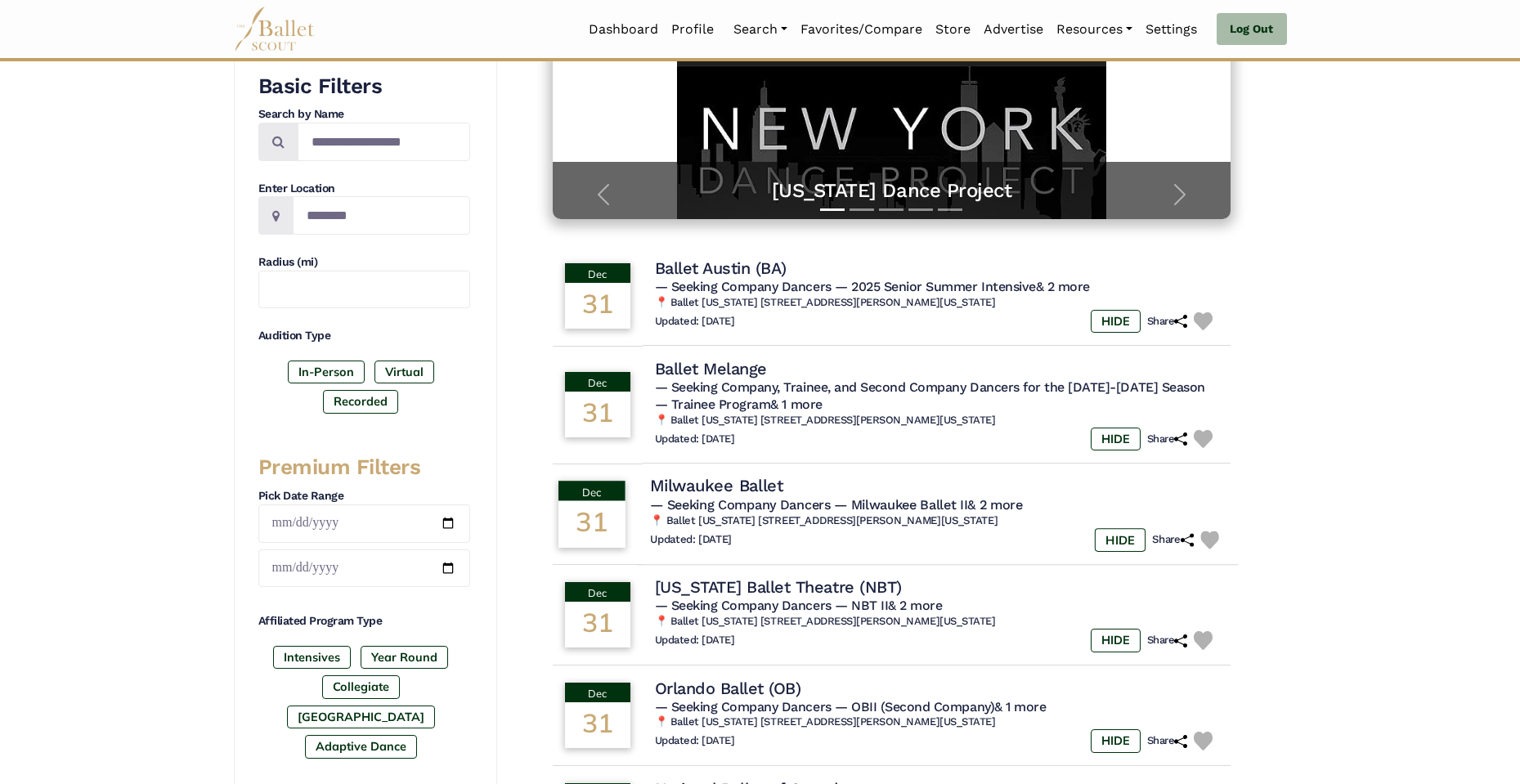
click at [876, 514] on h6 "📍 Ballet [US_STATE] [STREET_ADDRESS][PERSON_NAME][US_STATE]" at bounding box center [939, 521] width 576 height 14
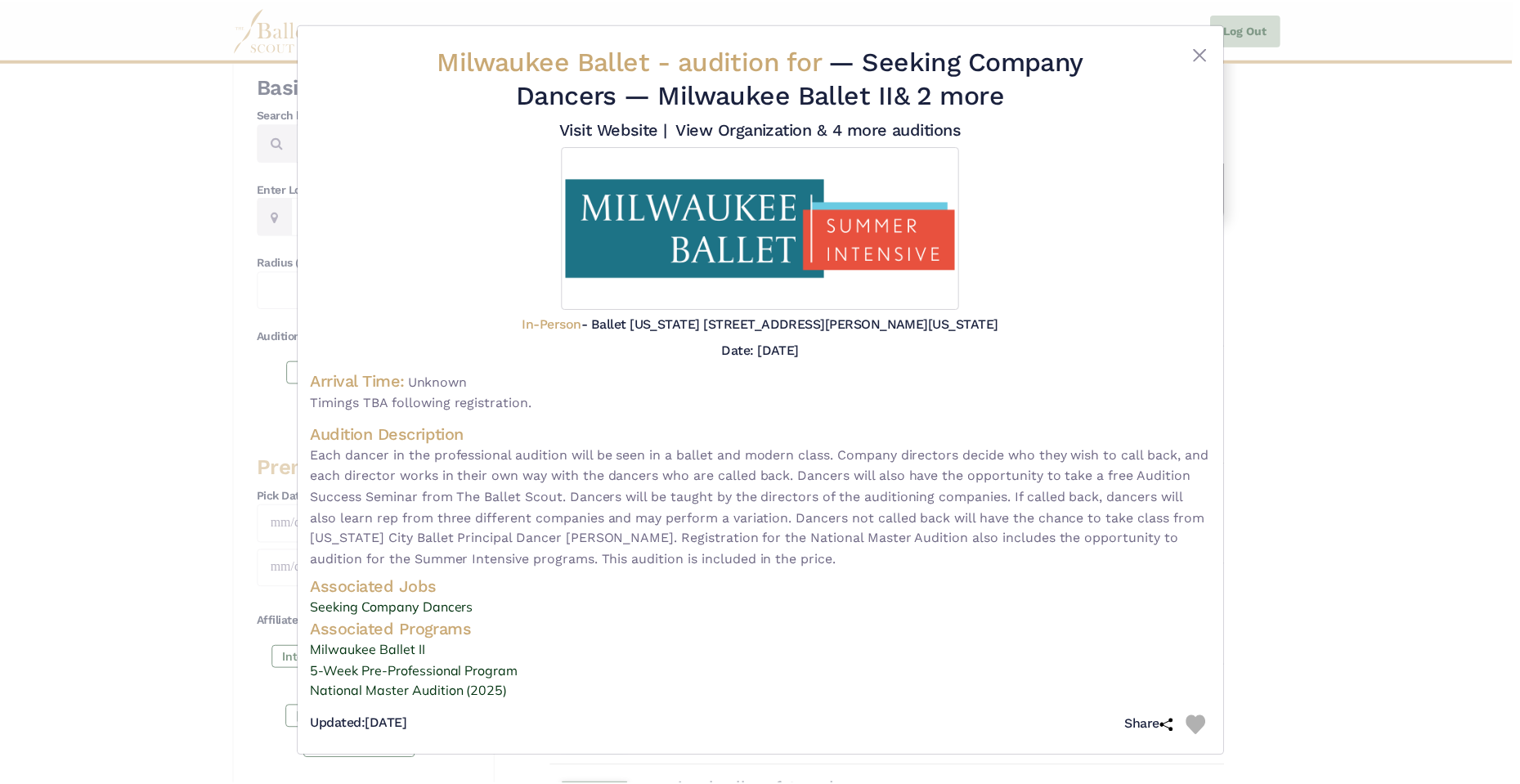
scroll to position [8, 0]
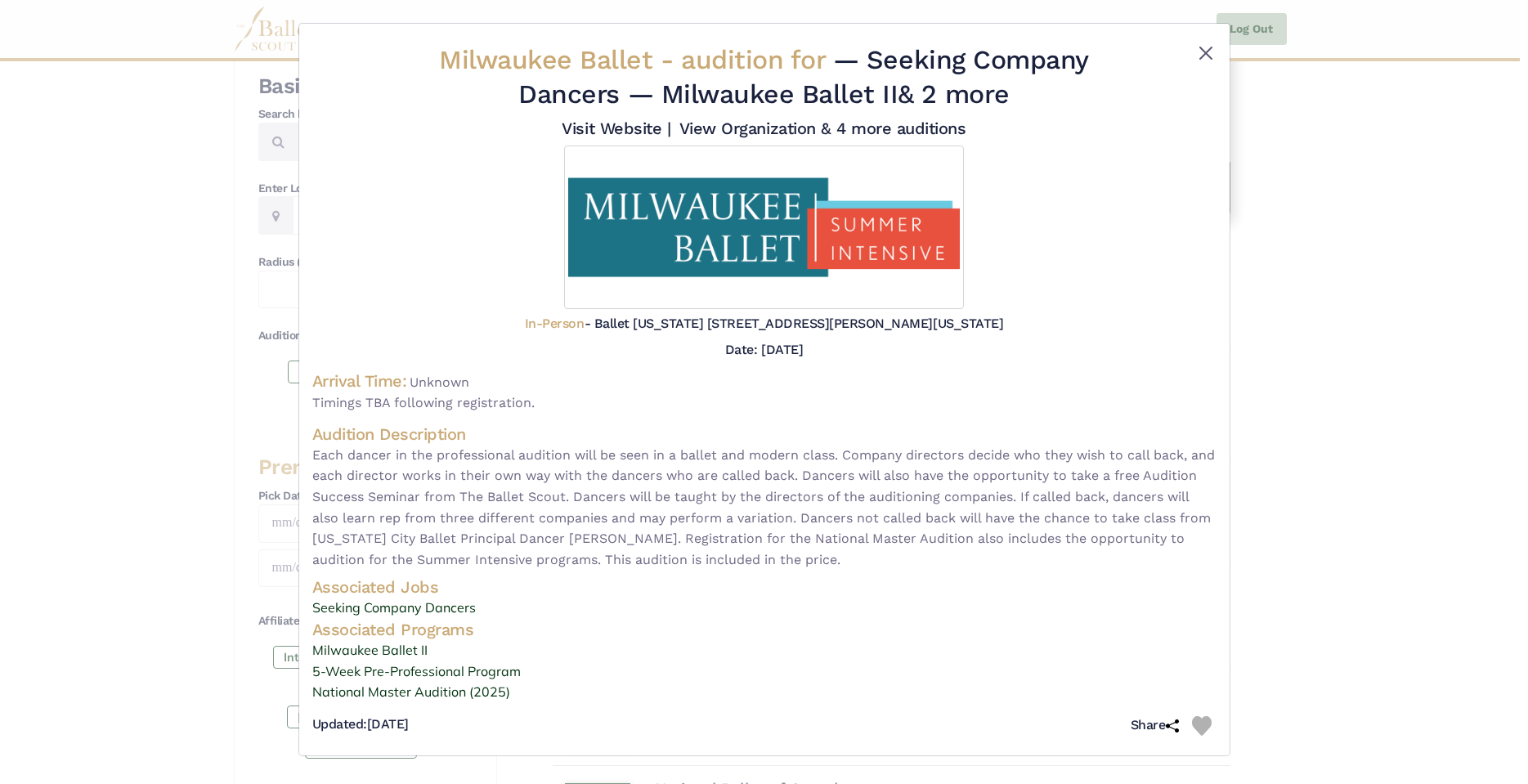
click at [1202, 44] on button "Close" at bounding box center [1206, 53] width 19 height 19
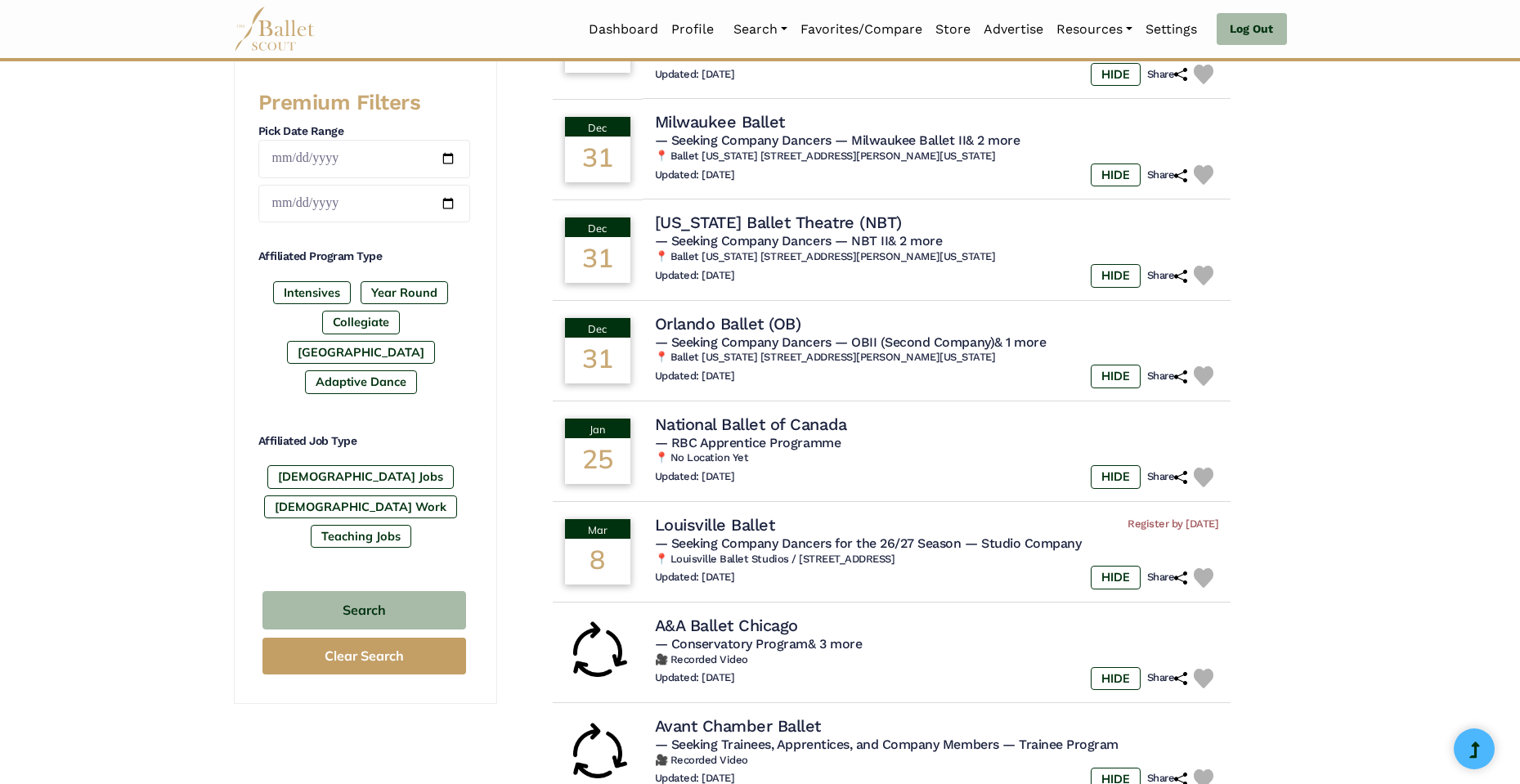
scroll to position [993, 0]
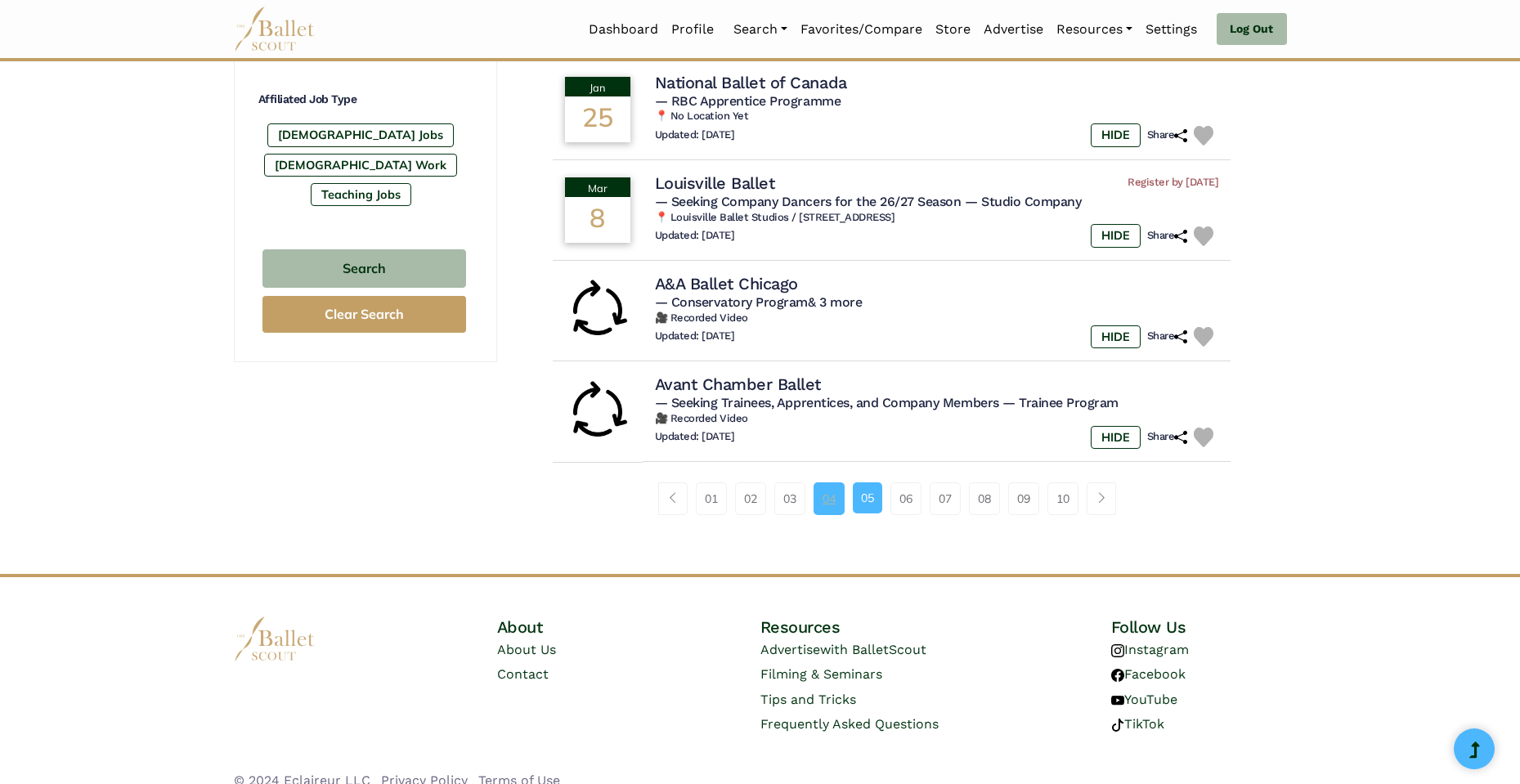
click at [841, 482] on link "04" at bounding box center [829, 498] width 31 height 33
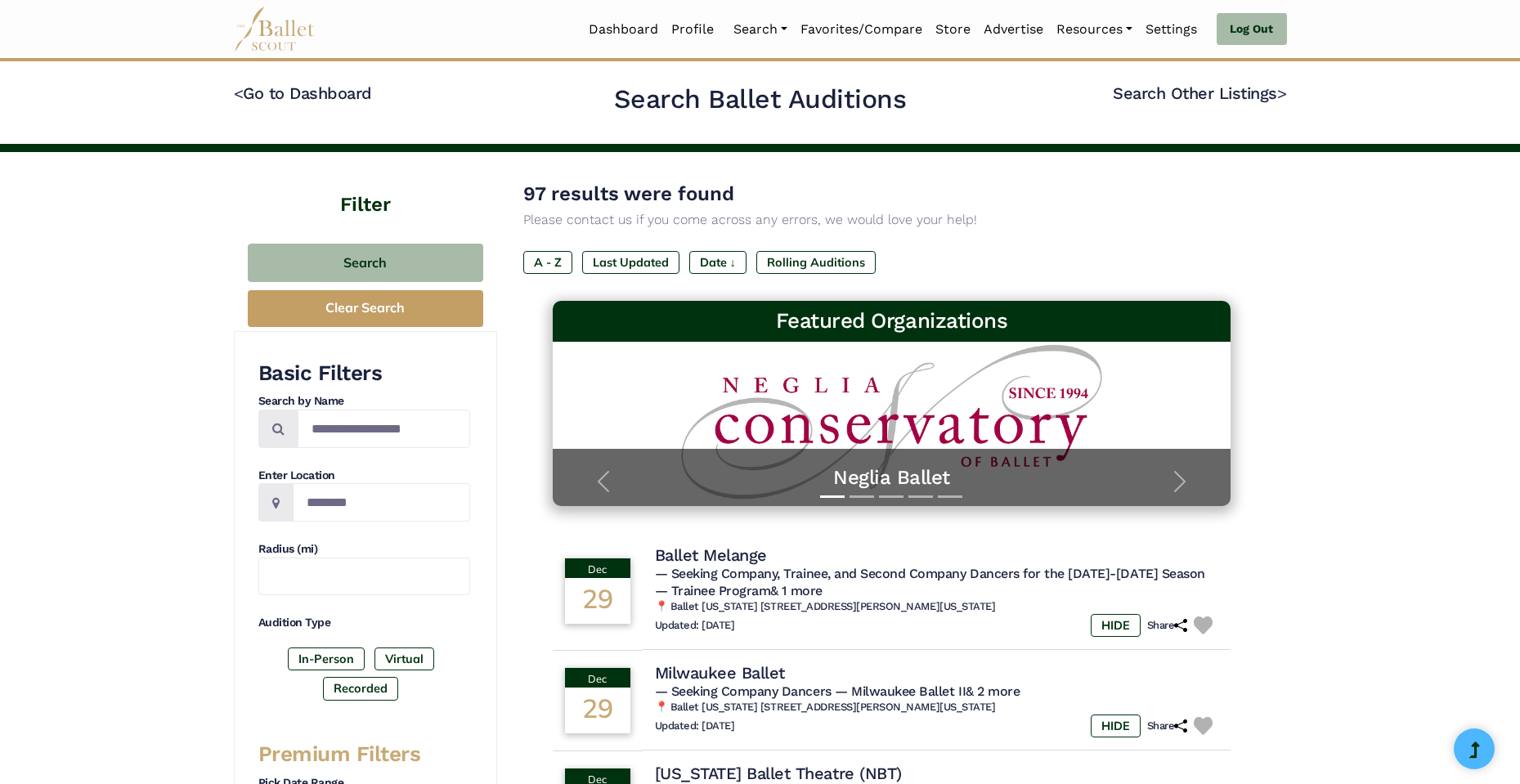
scroll to position [570, 0]
